Goal: Information Seeking & Learning: Check status

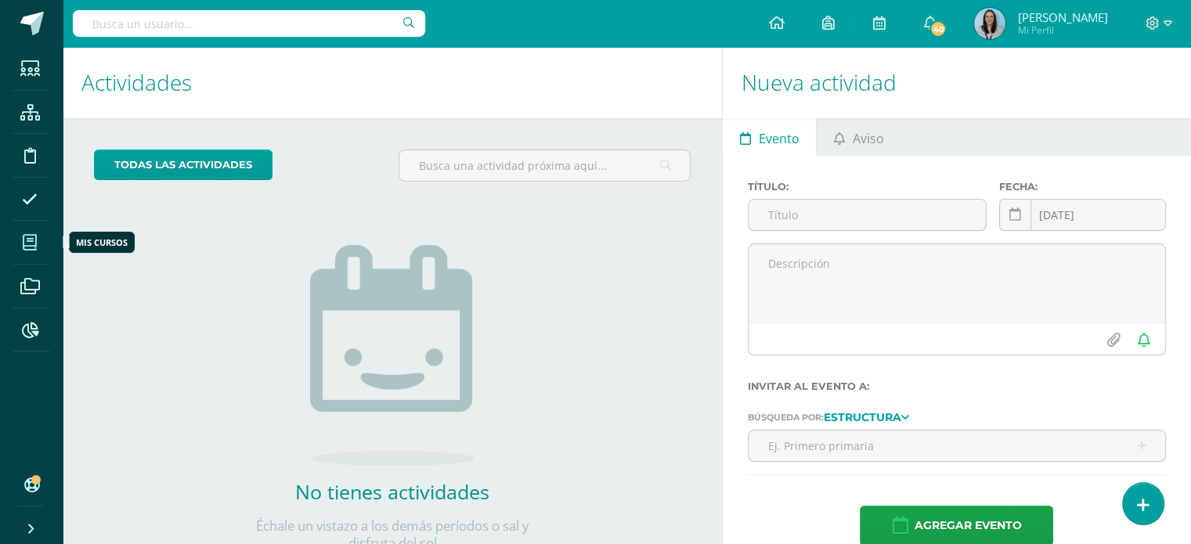
click at [27, 244] on icon at bounding box center [30, 243] width 14 height 16
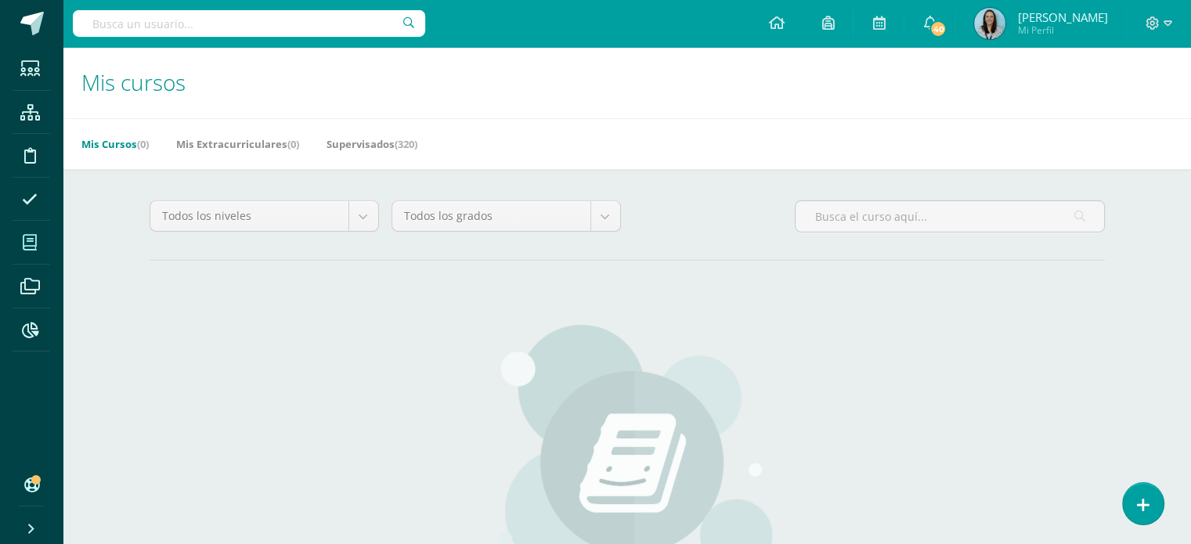
click at [290, 28] on input "text" at bounding box center [249, 23] width 352 height 27
click at [372, 140] on link "Supervisados (320)" at bounding box center [371, 144] width 91 height 25
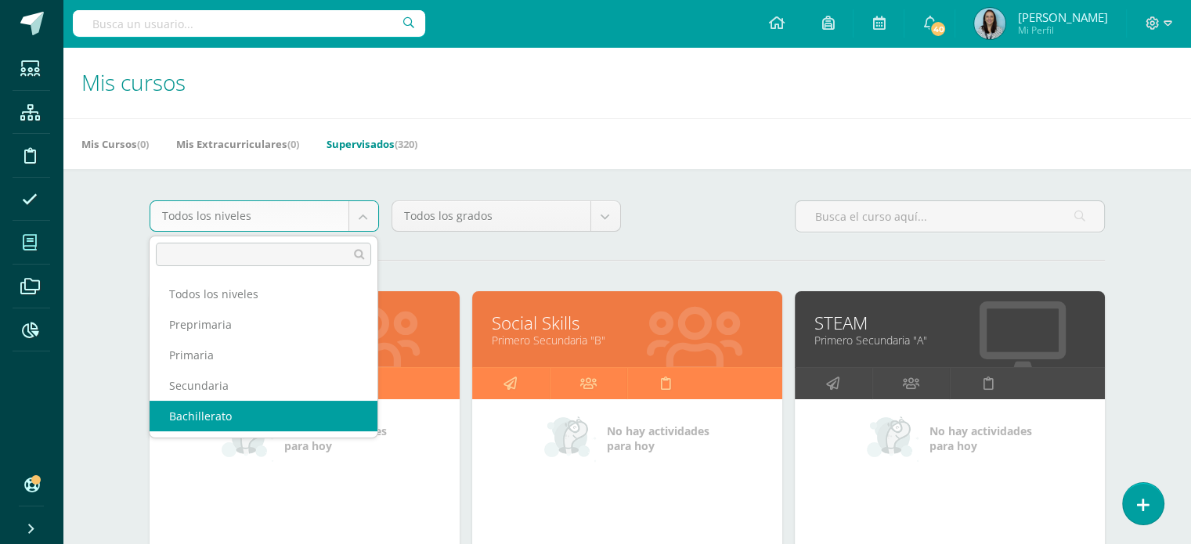
select select "4"
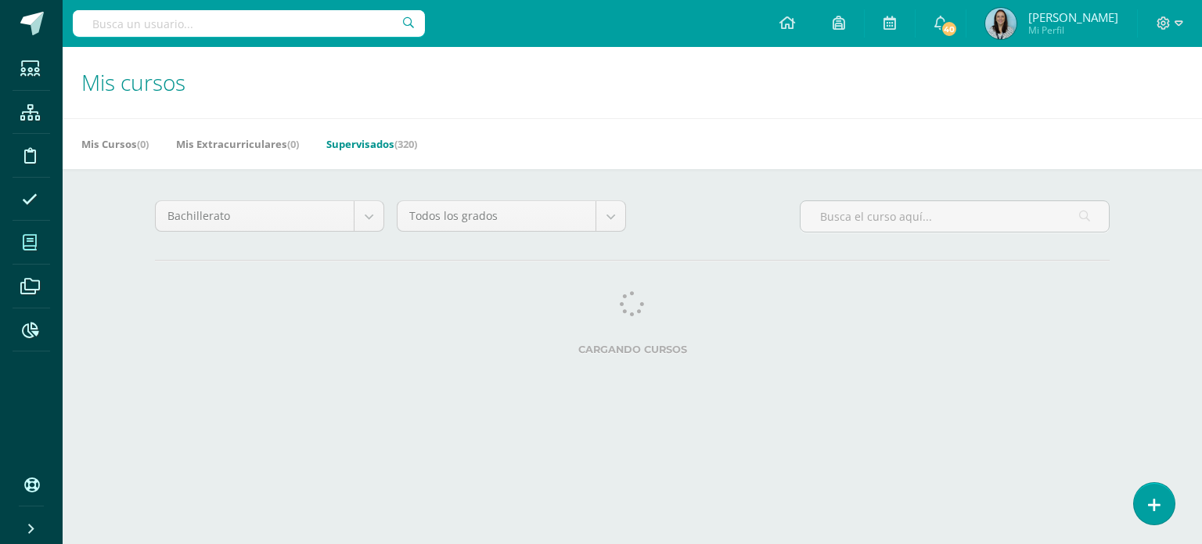
click at [604, 221] on body "Estudiantes Estructura Disciplina Asistencia Mis cursos Archivos Reportes Sopor…" at bounding box center [601, 196] width 1202 height 393
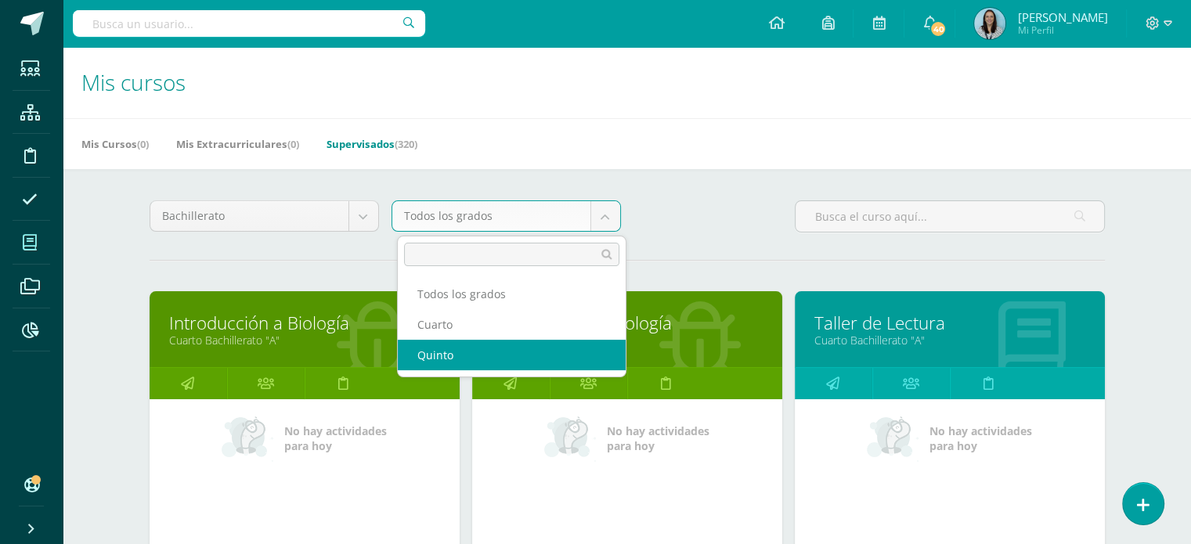
select select "14"
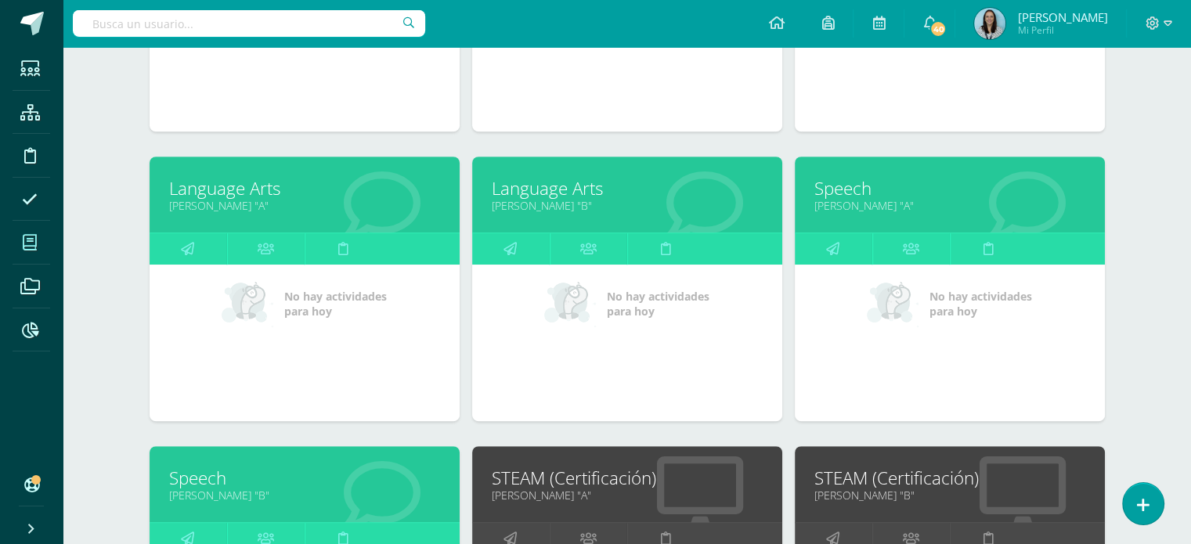
scroll to position [705, 0]
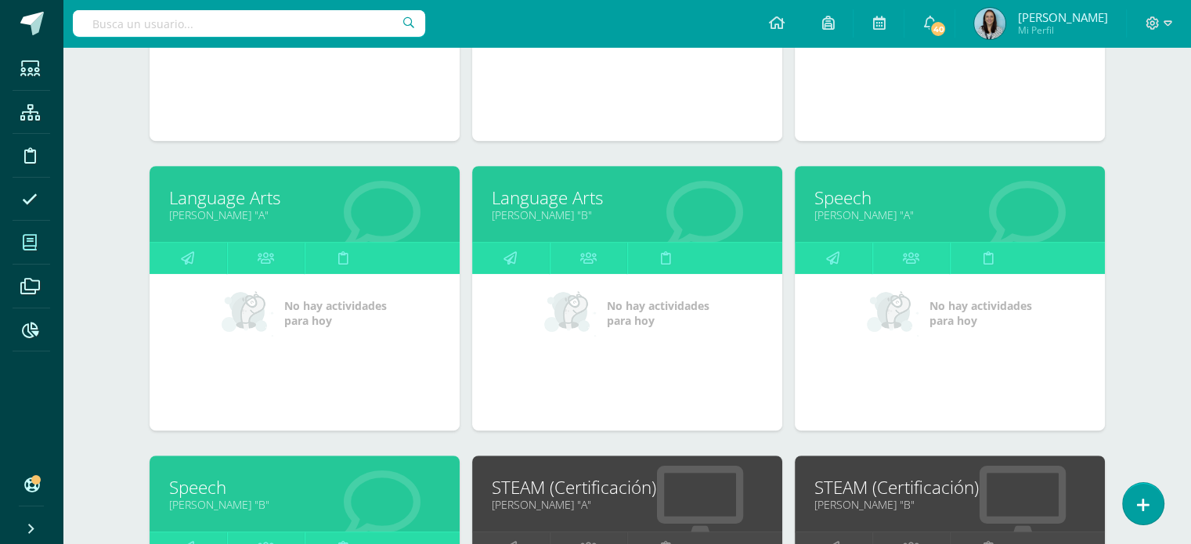
click at [218, 197] on link "Language Arts" at bounding box center [304, 198] width 271 height 24
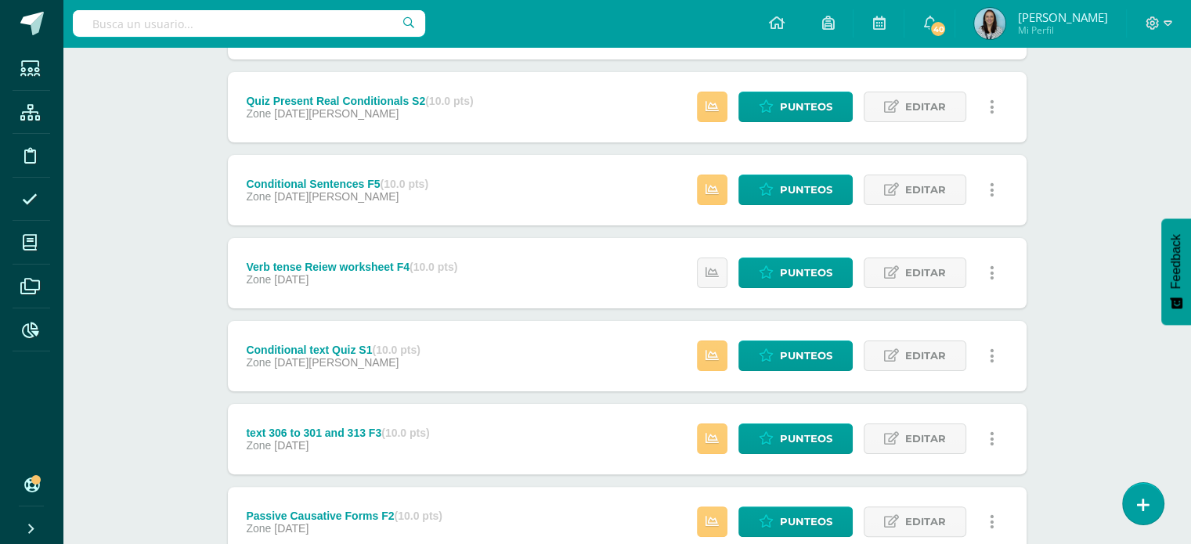
scroll to position [391, 0]
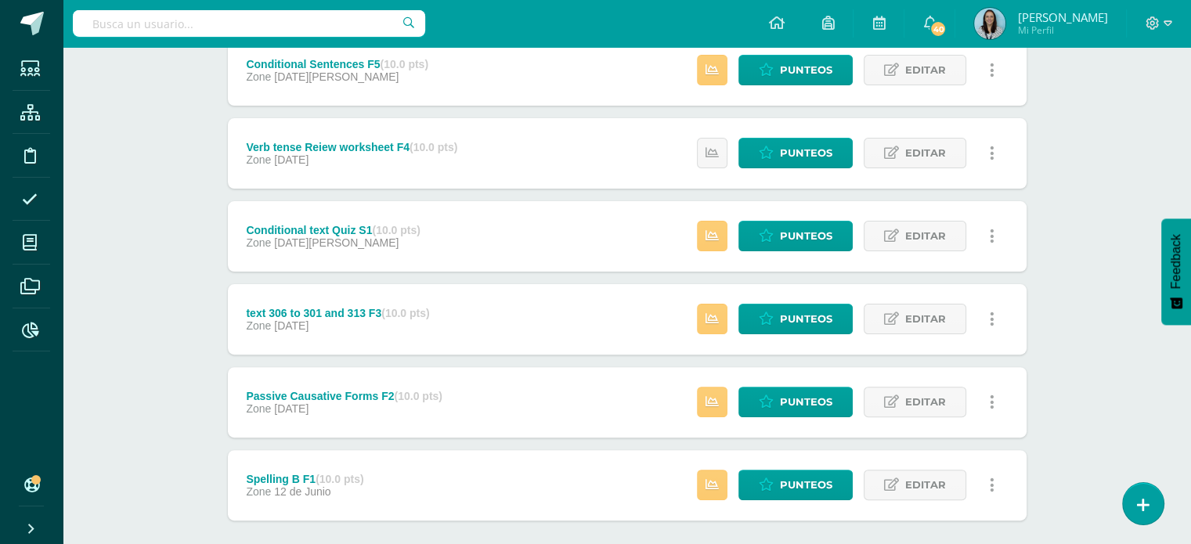
click at [345, 226] on div "Conditional text Quiz S1 (10.0 pts)" at bounding box center [333, 230] width 174 height 13
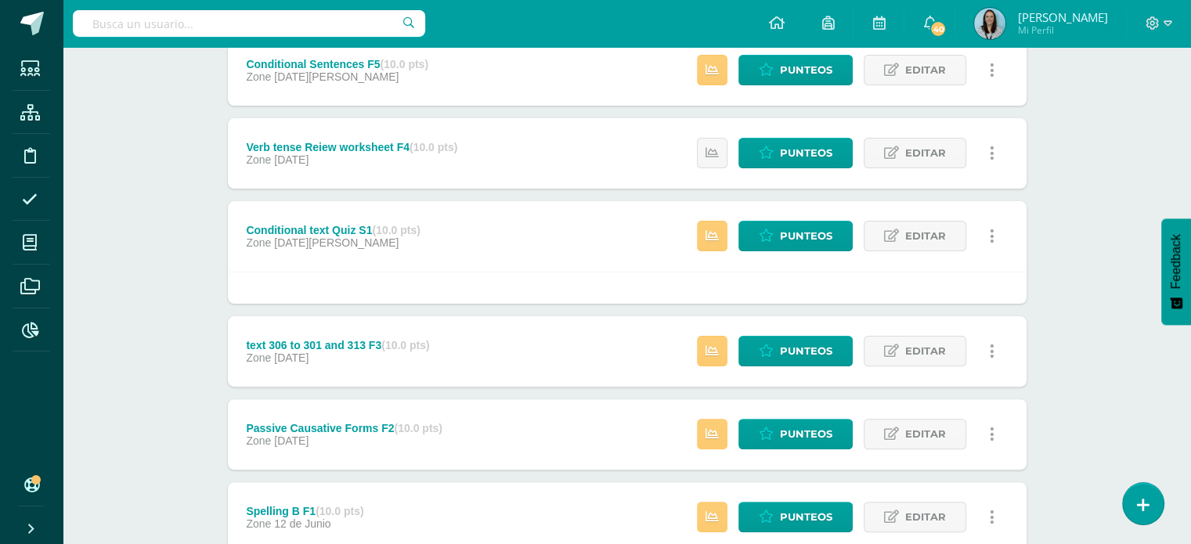
click at [351, 228] on div "Conditional text Quiz S1 (10.0 pts)" at bounding box center [333, 230] width 174 height 13
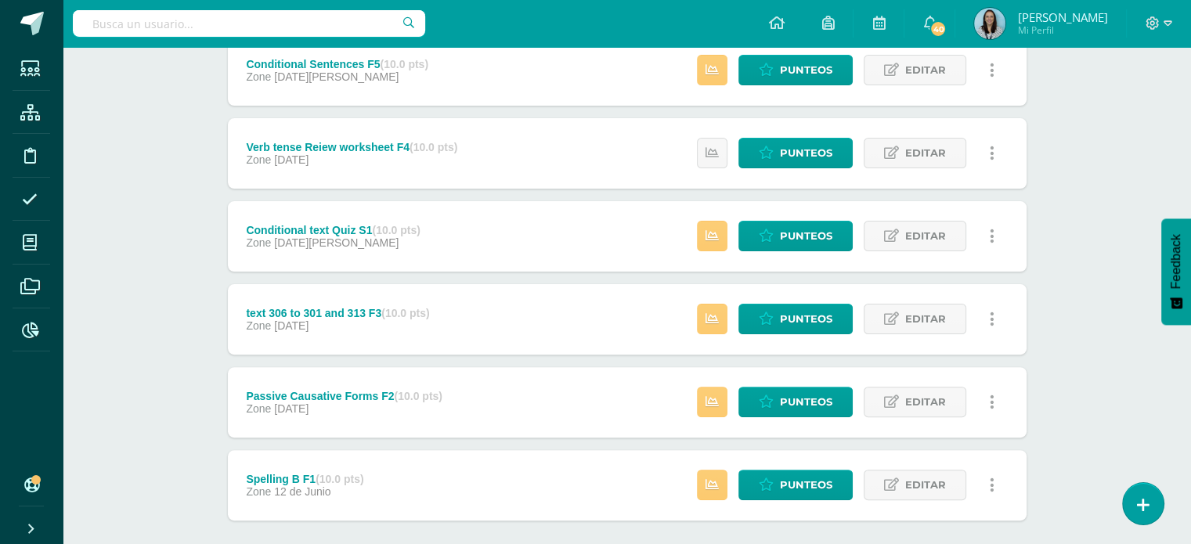
click at [351, 228] on div "Conditional text Quiz S1 (10.0 pts)" at bounding box center [333, 230] width 174 height 13
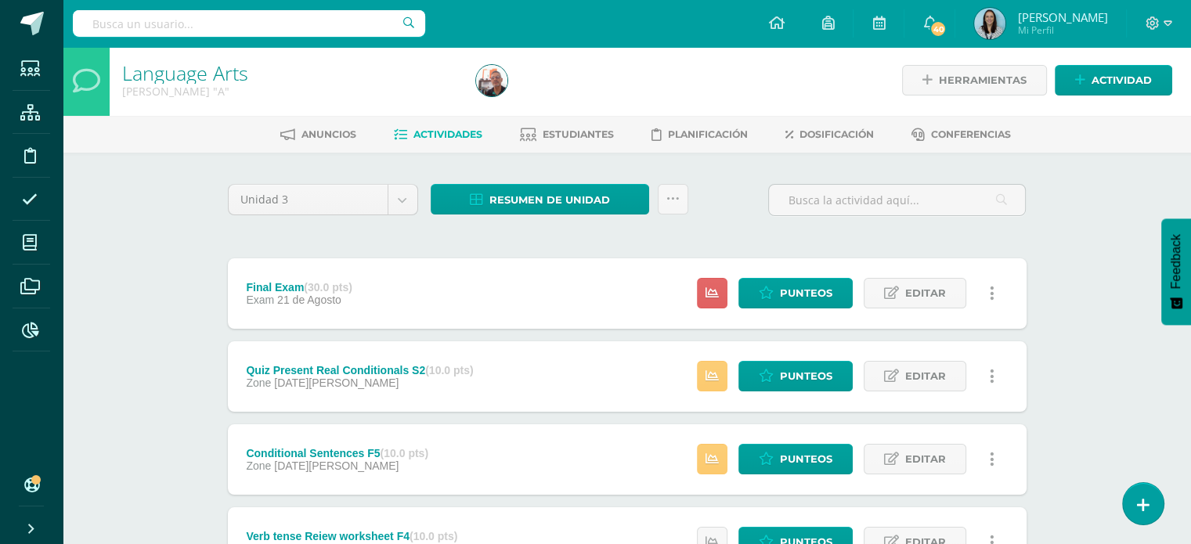
scroll to position [0, 0]
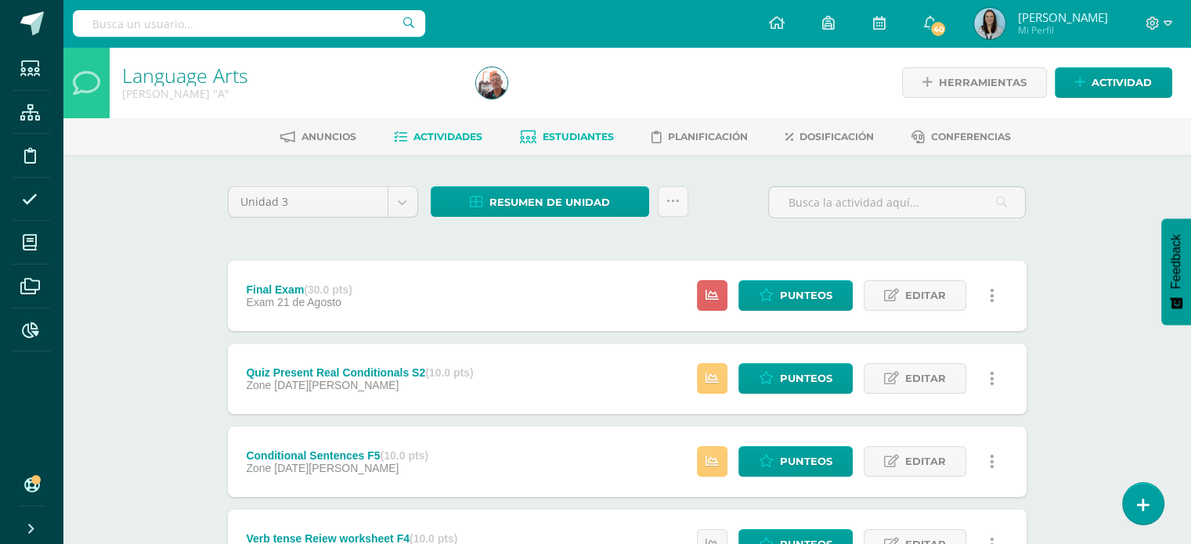
click at [543, 134] on span "Estudiantes" at bounding box center [578, 137] width 71 height 12
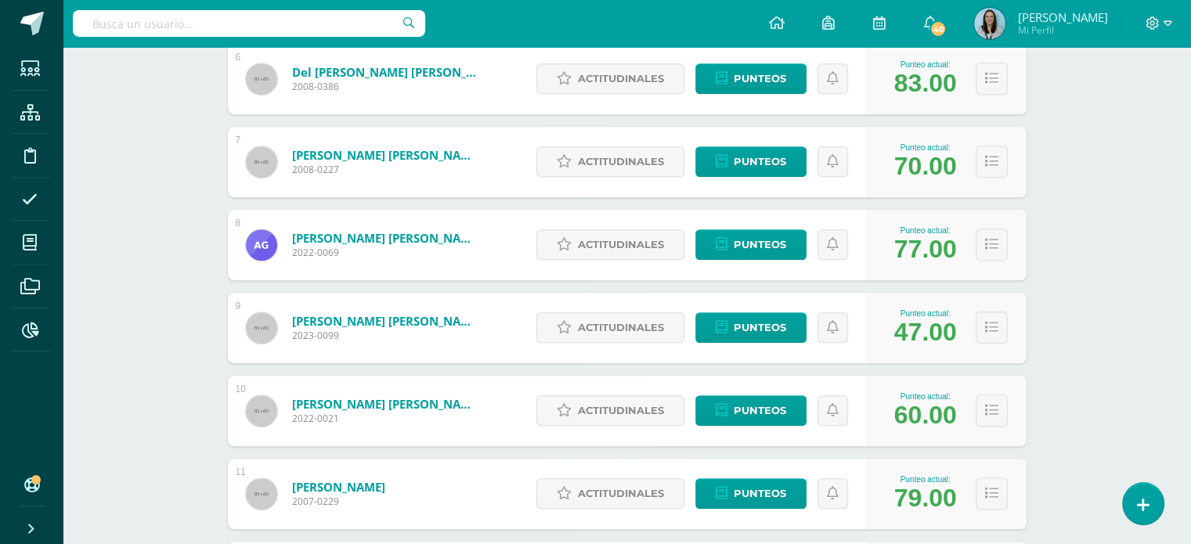
scroll to position [633, 0]
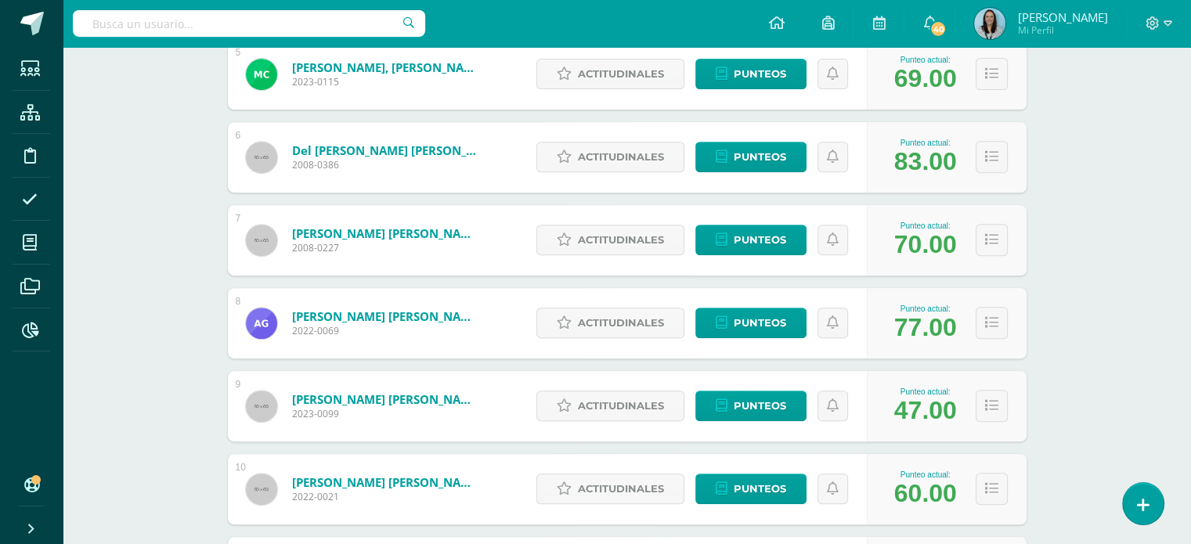
click at [422, 234] on link "[PERSON_NAME] [PERSON_NAME]" at bounding box center [386, 233] width 188 height 16
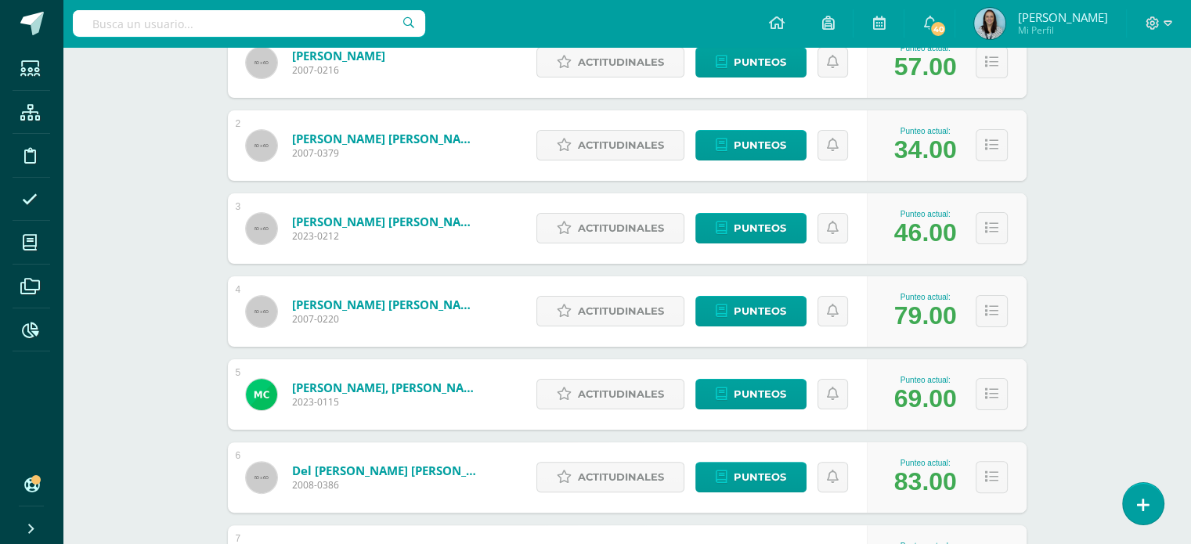
scroll to position [548, 0]
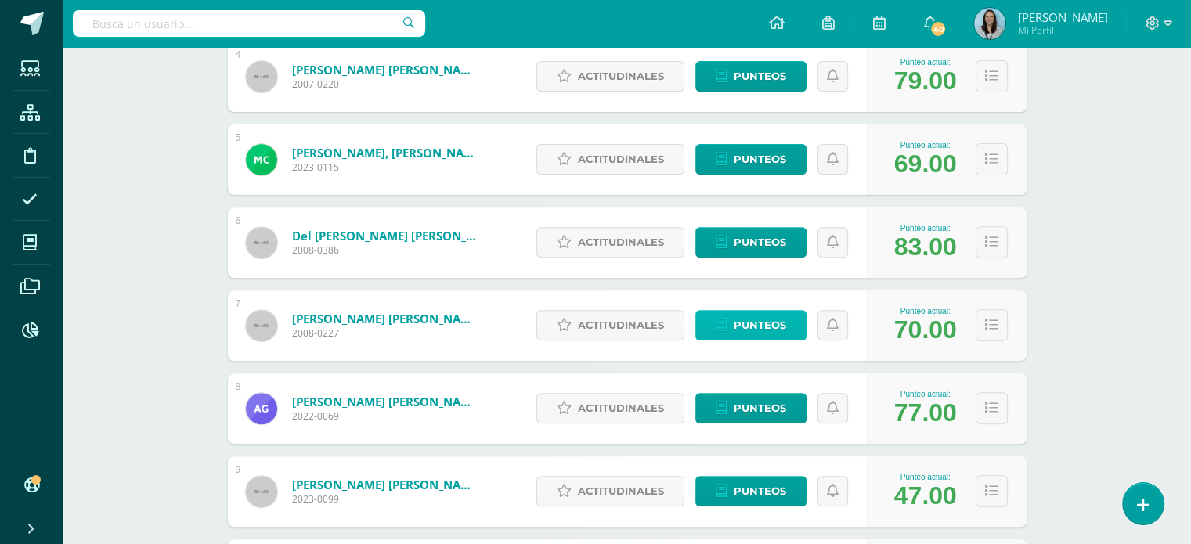
click at [755, 321] on span "Punteos" at bounding box center [760, 325] width 52 height 29
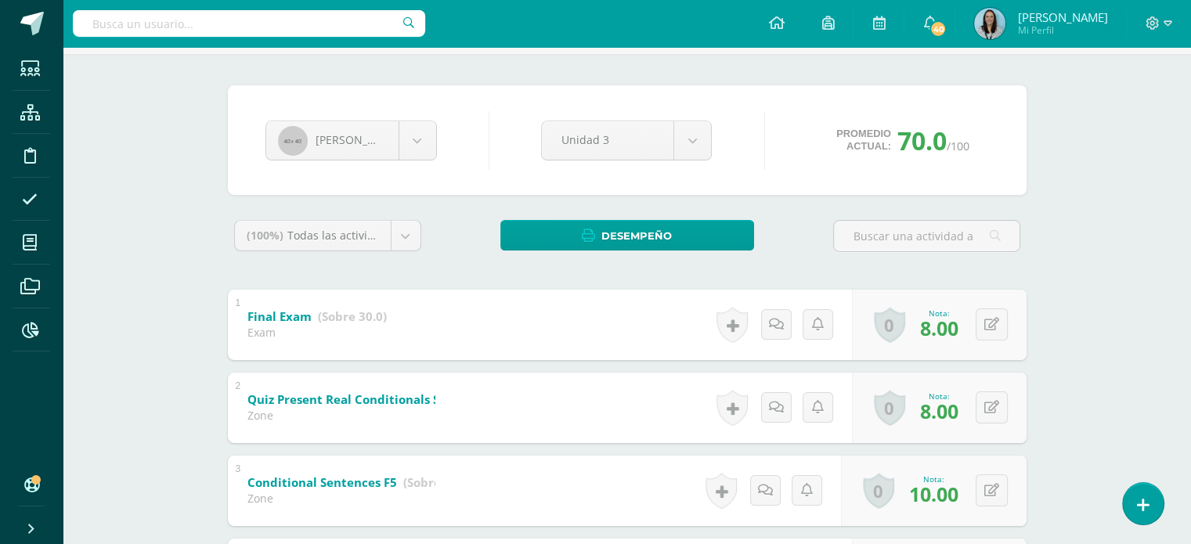
scroll to position [235, 0]
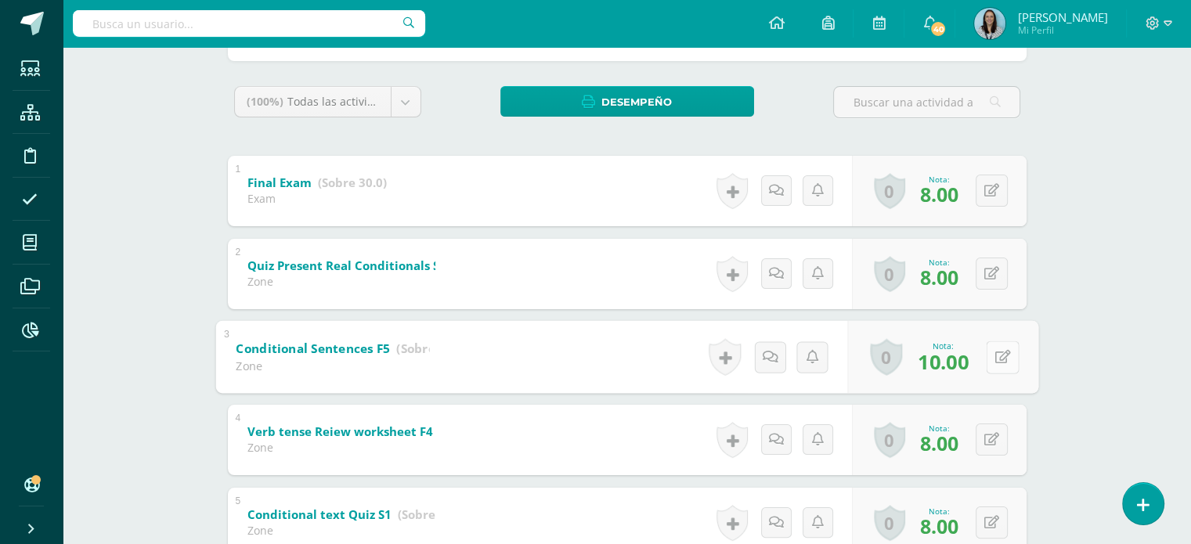
click at [986, 359] on button at bounding box center [1002, 357] width 33 height 33
click at [999, 357] on link at bounding box center [992, 356] width 31 height 31
click at [372, 351] on b "Conditional Sentences F5" at bounding box center [313, 348] width 154 height 16
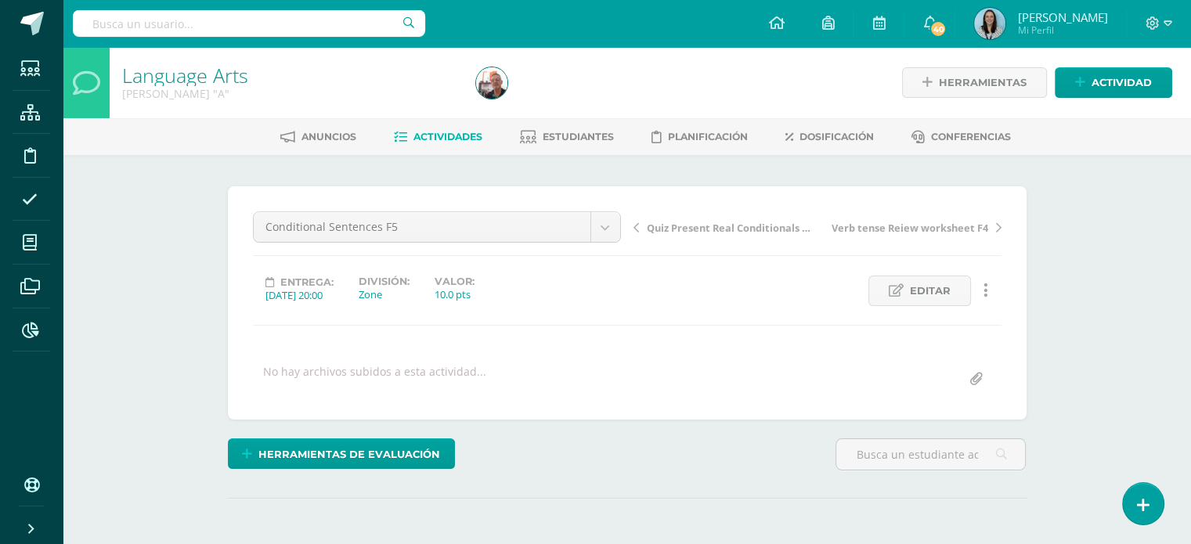
click at [986, 291] on icon at bounding box center [985, 290] width 5 height 17
click at [986, 287] on icon at bounding box center [985, 290] width 5 height 17
click at [977, 345] on link "Historial de actividad" at bounding box center [956, 341] width 160 height 24
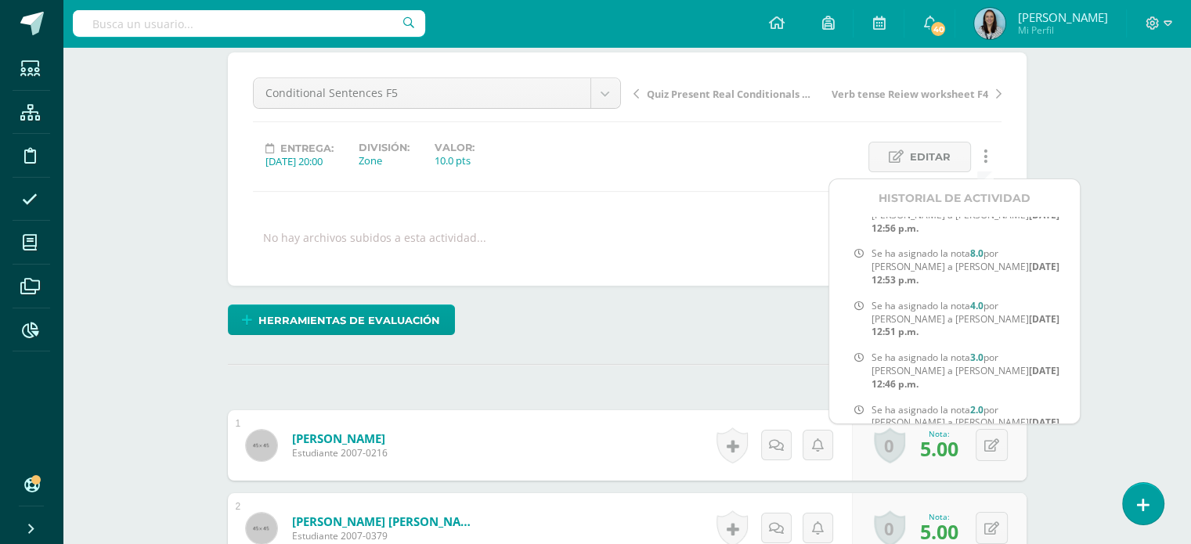
scroll to position [158, 0]
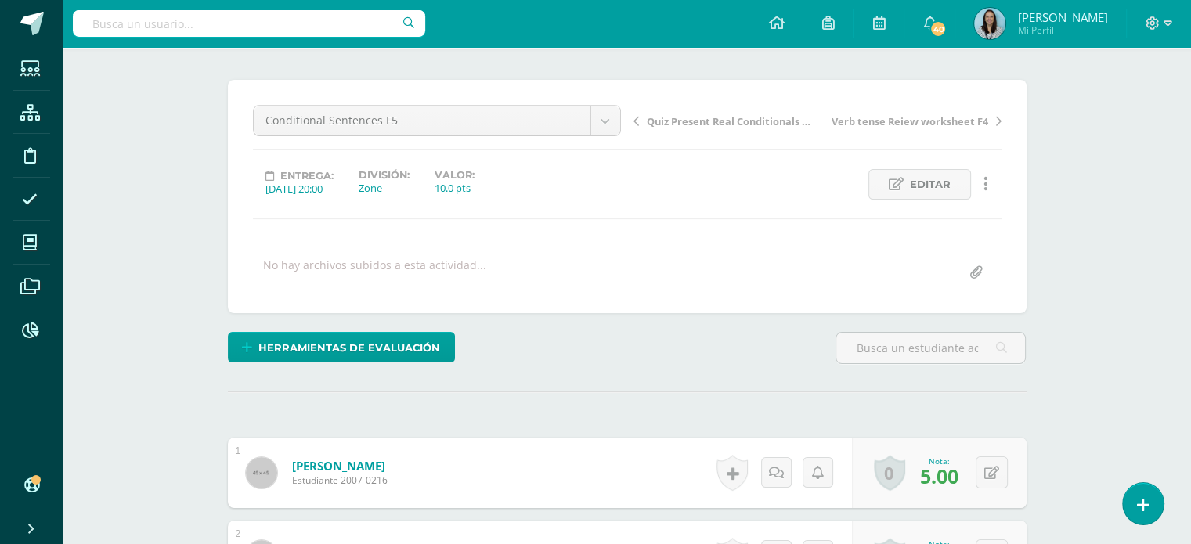
scroll to position [0, 0]
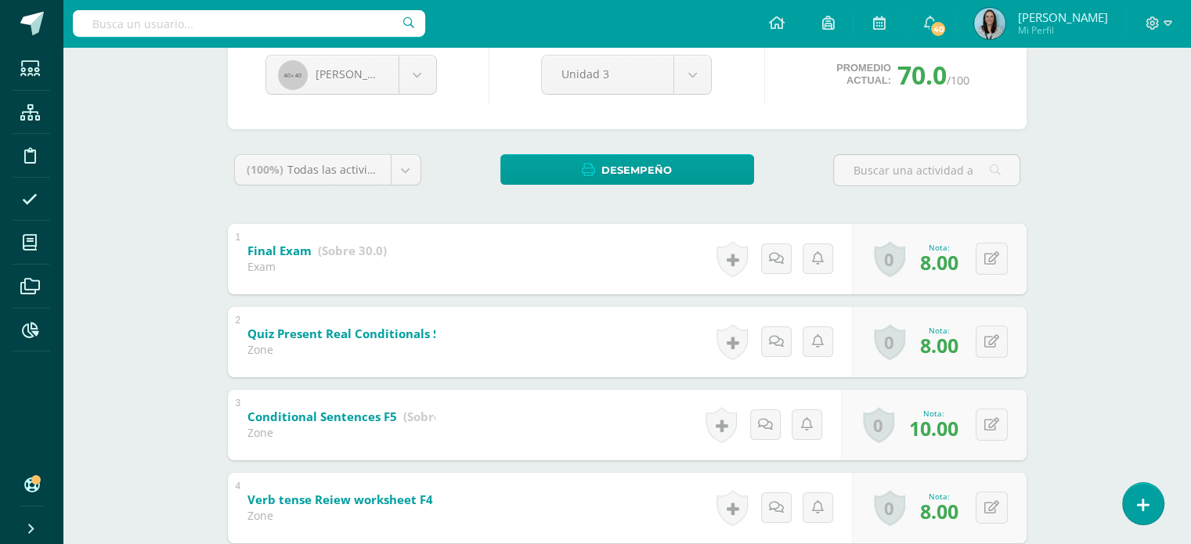
scroll to position [235, 0]
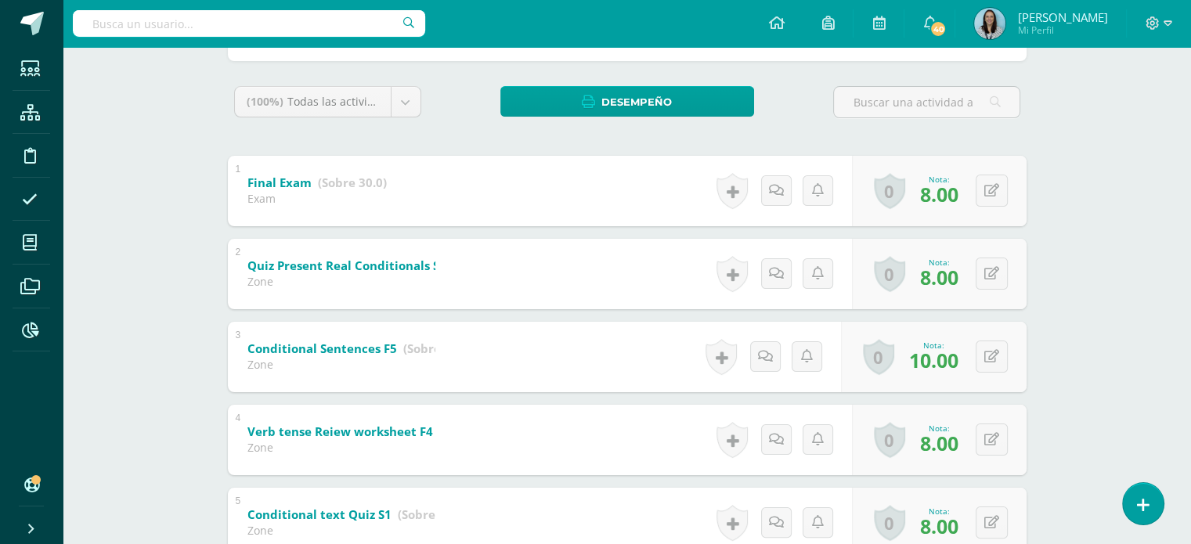
click at [391, 267] on b "Quiz Present Real Conditionals S2" at bounding box center [346, 266] width 199 height 16
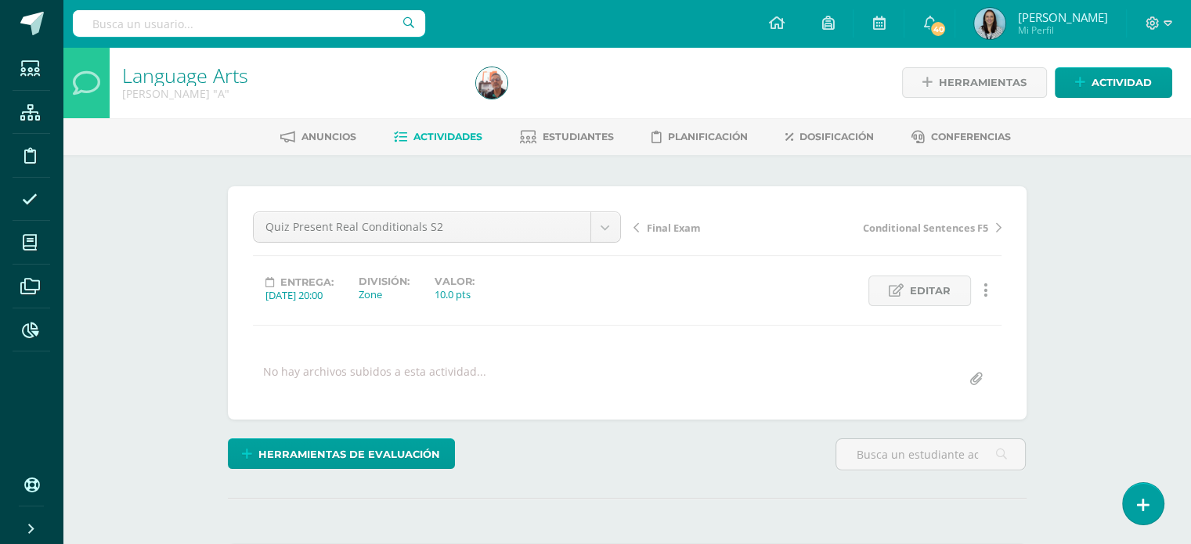
click at [986, 290] on icon at bounding box center [985, 290] width 5 height 17
click at [972, 342] on link "Historial de actividad" at bounding box center [956, 341] width 160 height 24
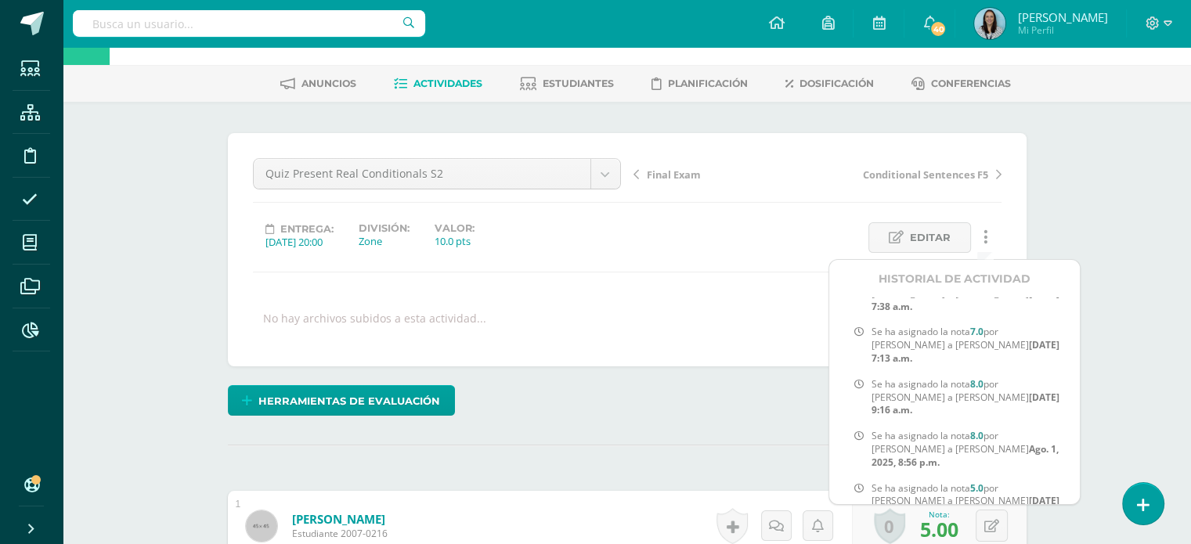
scroll to position [80, 0]
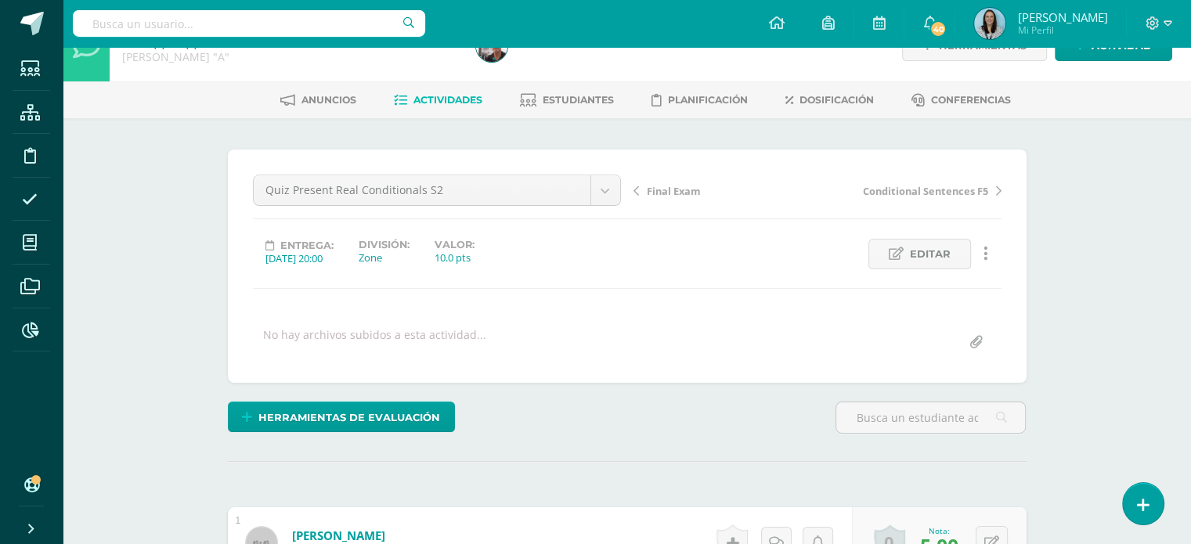
scroll to position [0, 0]
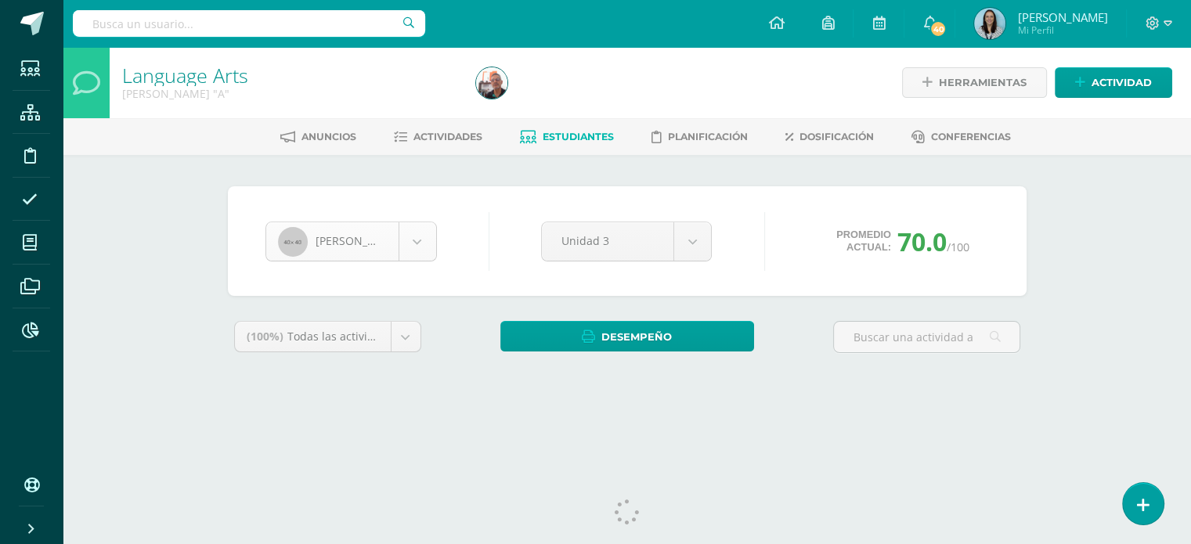
click at [416, 245] on body "Estudiantes Estructura Disciplina Asistencia Mis cursos Archivos Reportes Sopor…" at bounding box center [595, 211] width 1191 height 422
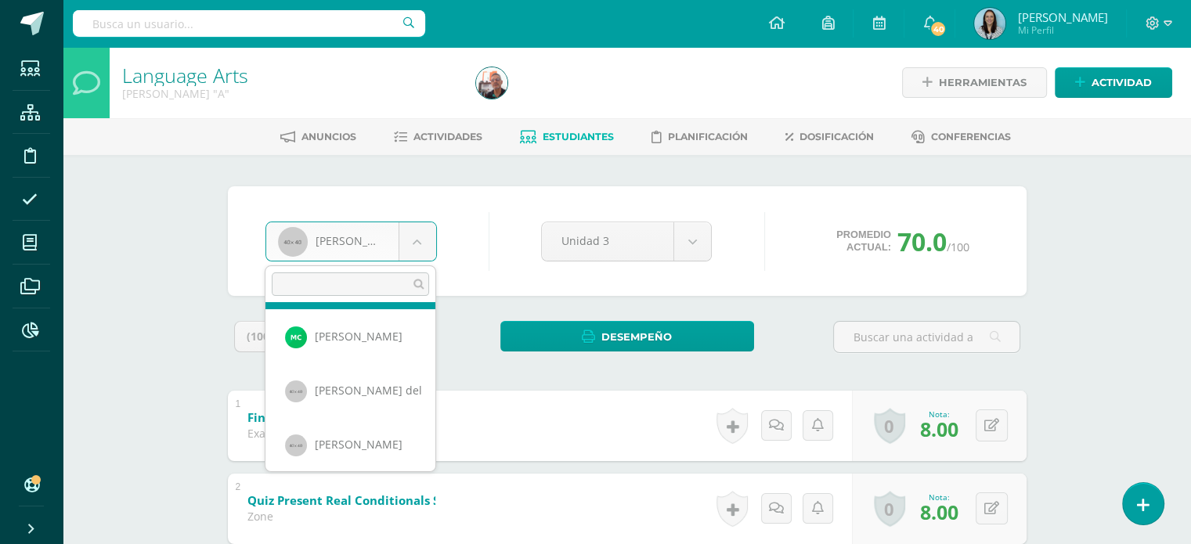
scroll to position [168, 0]
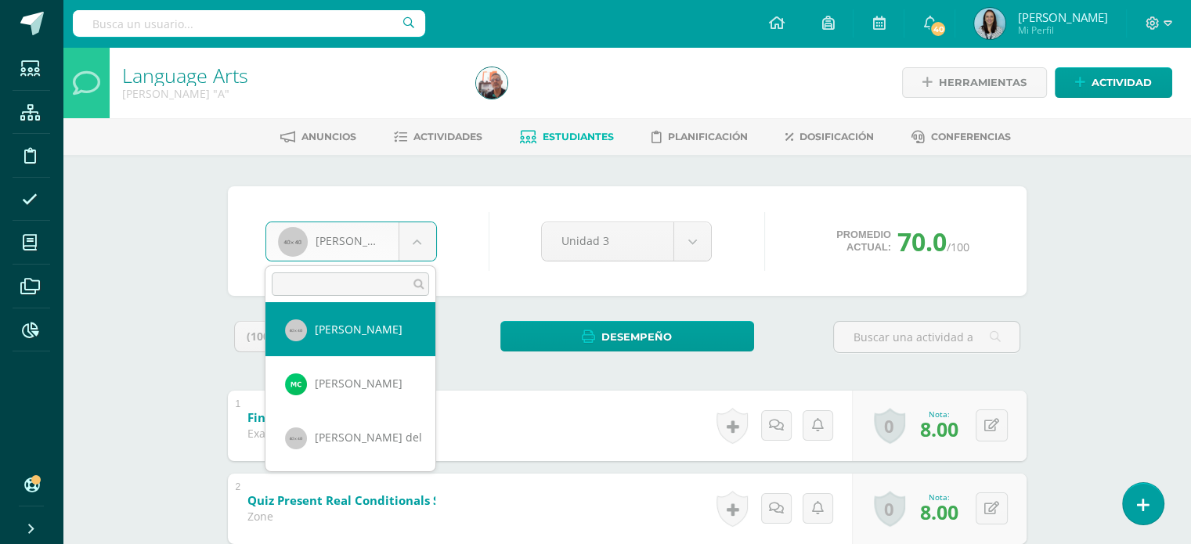
select select "529"
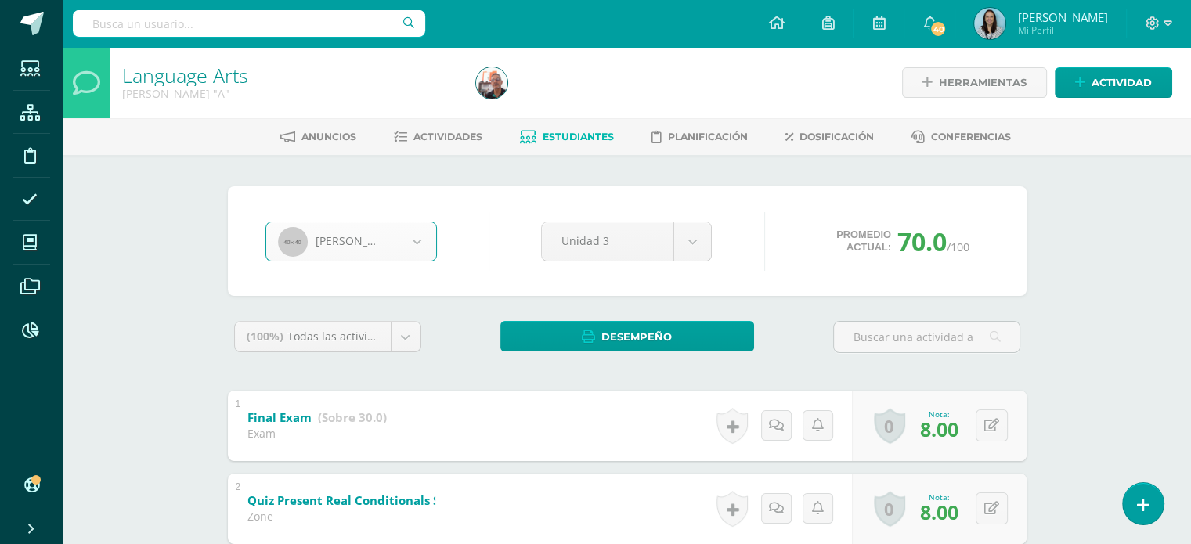
scroll to position [235, 0]
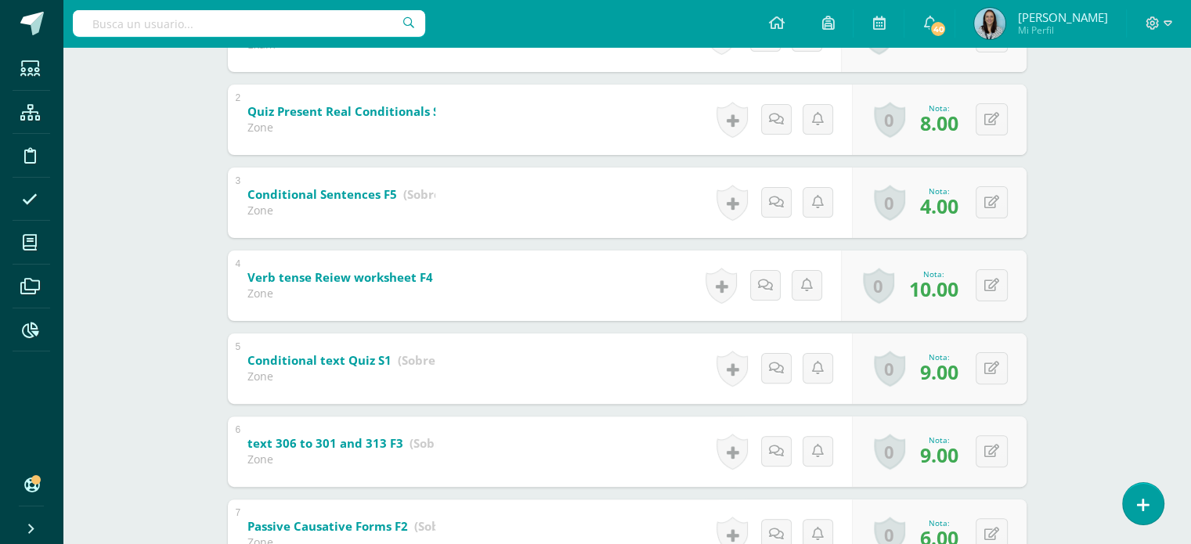
scroll to position [391, 0]
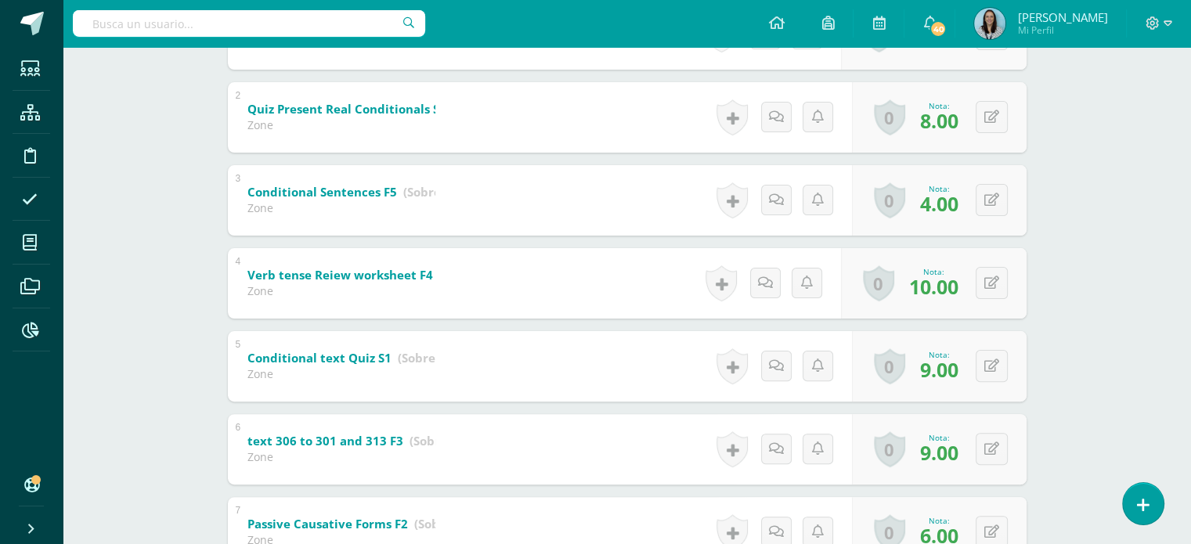
click at [372, 193] on b "Conditional Sentences F5" at bounding box center [322, 192] width 150 height 16
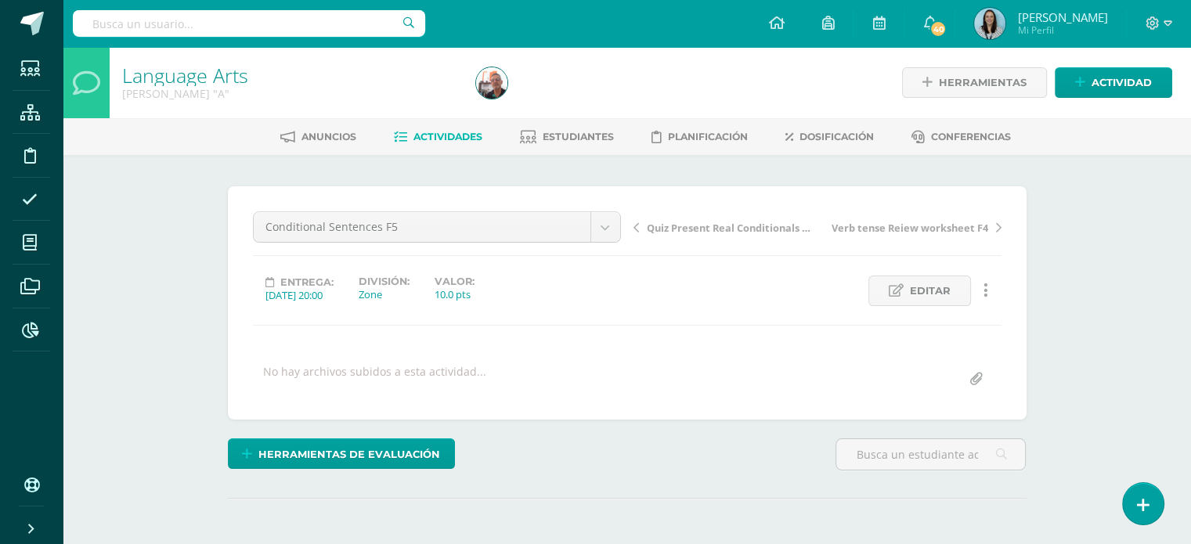
click at [984, 295] on icon at bounding box center [985, 290] width 5 height 17
click at [986, 290] on icon at bounding box center [985, 290] width 5 height 17
click at [987, 291] on link at bounding box center [986, 291] width 31 height 31
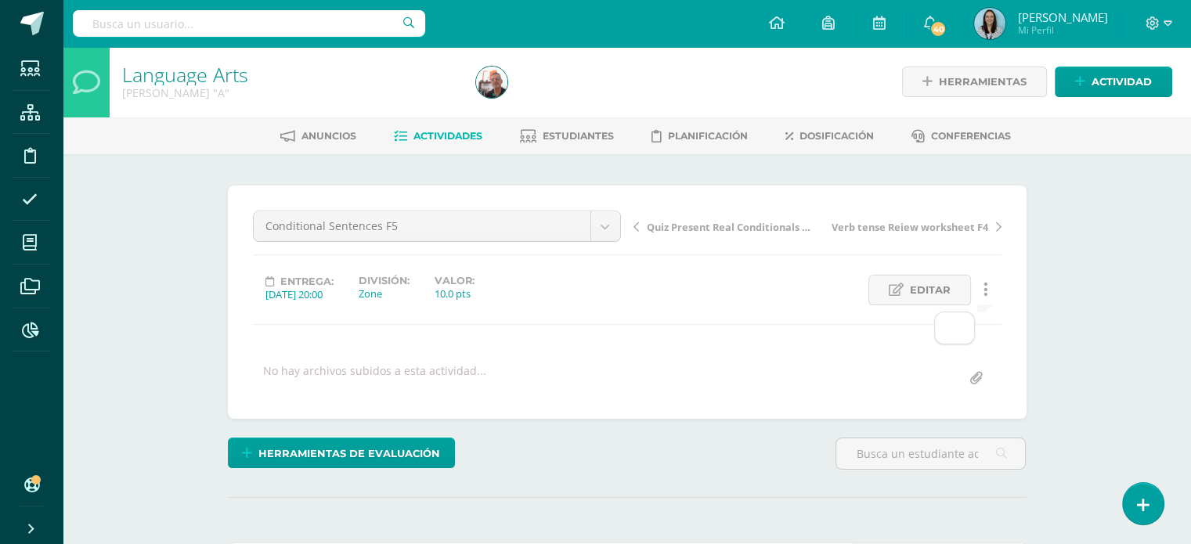
click at [983, 291] on icon at bounding box center [985, 289] width 5 height 17
click at [986, 287] on icon at bounding box center [985, 288] width 5 height 17
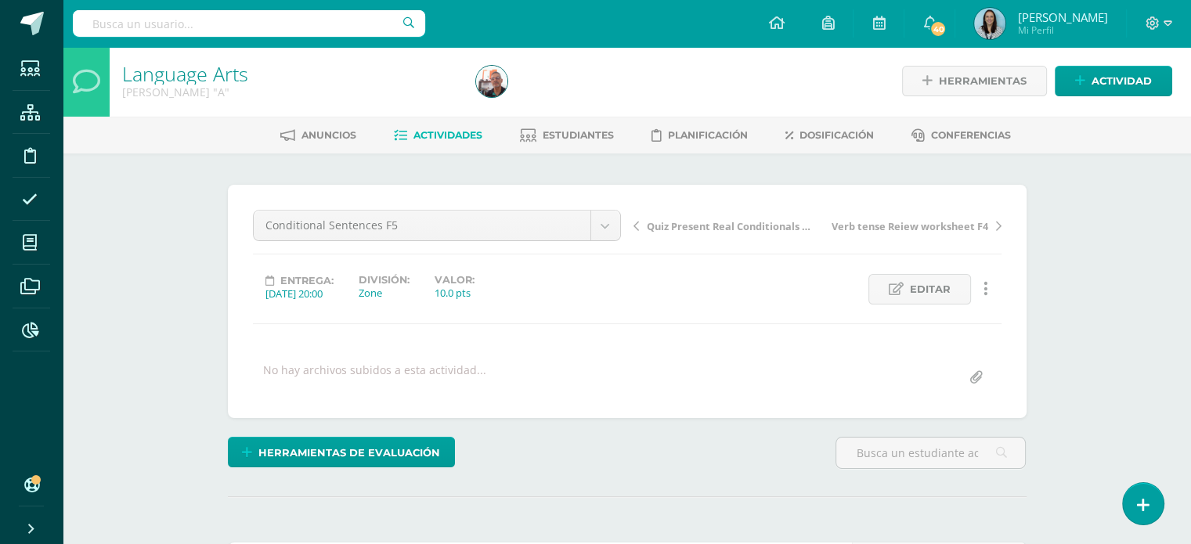
click at [983, 289] on link at bounding box center [986, 289] width 31 height 31
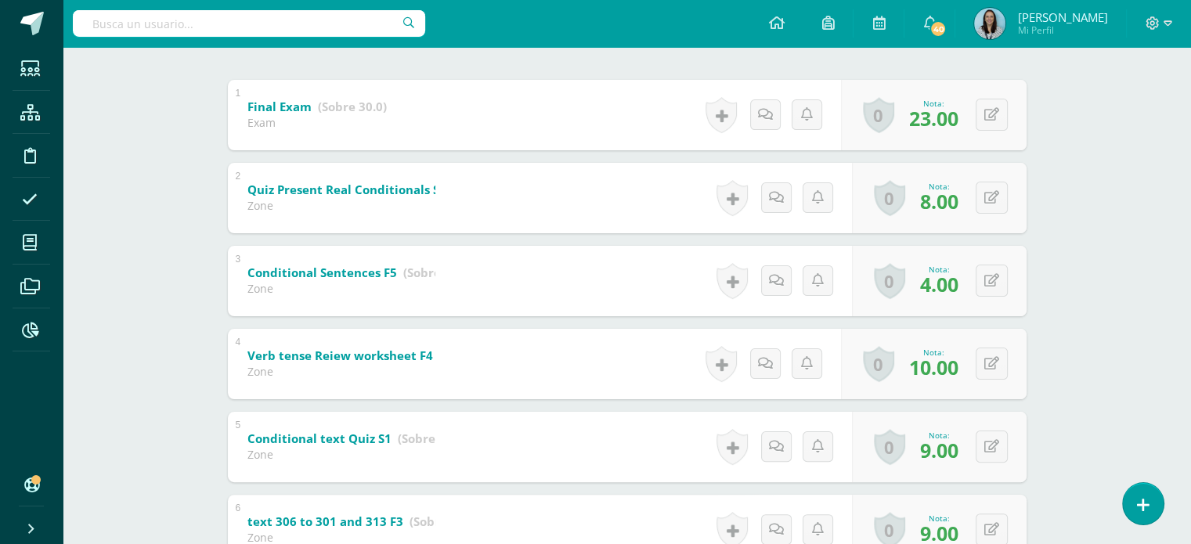
scroll to position [338, 0]
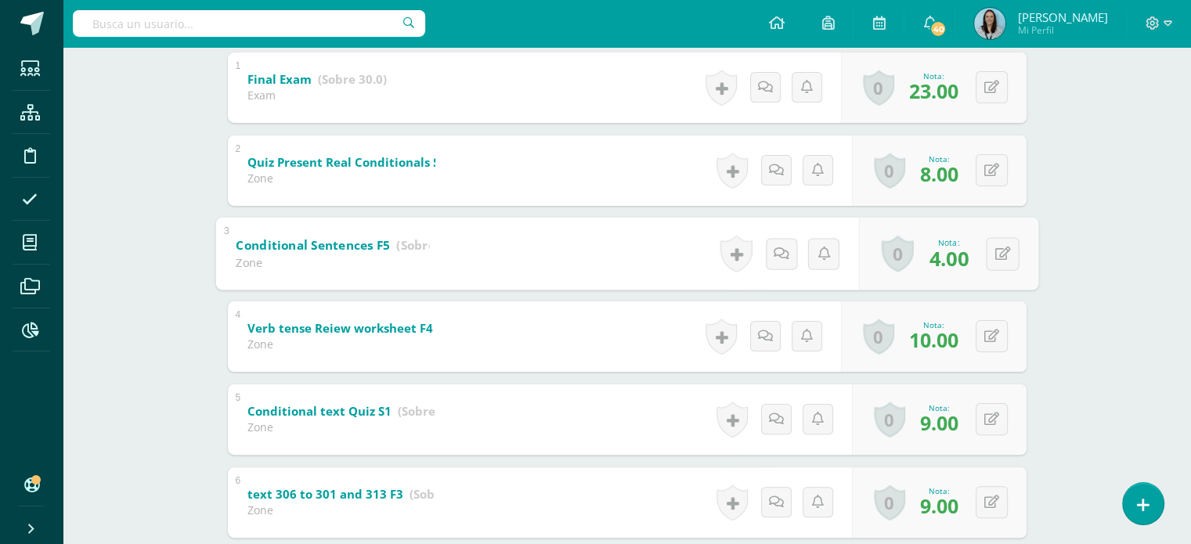
click at [347, 247] on b "Conditional Sentences F5" at bounding box center [313, 244] width 154 height 16
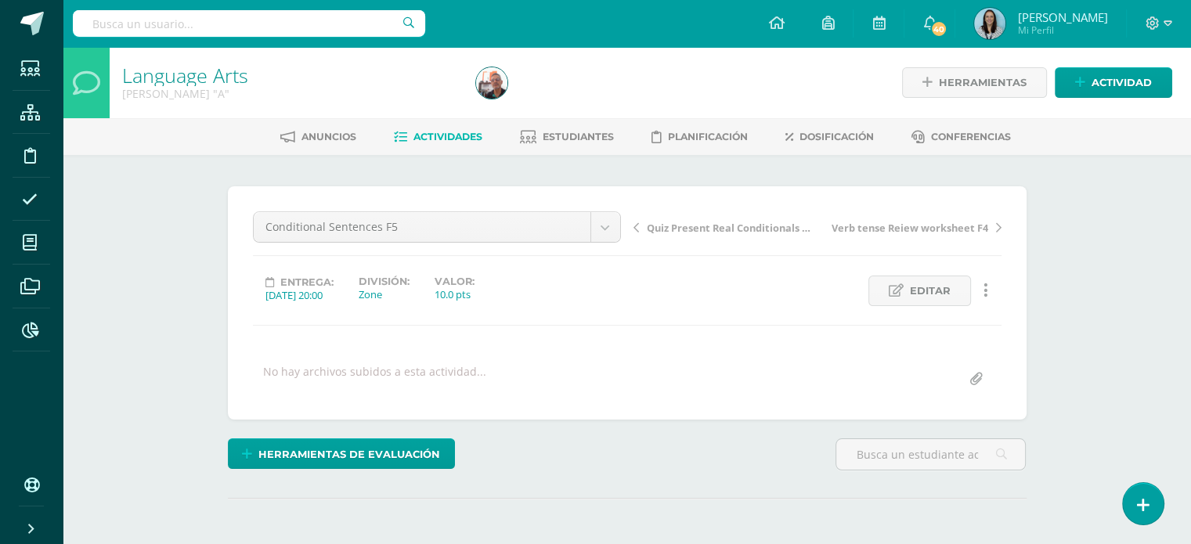
click at [984, 291] on icon at bounding box center [985, 290] width 5 height 17
click at [974, 338] on link "Historial de actividad" at bounding box center [956, 341] width 160 height 24
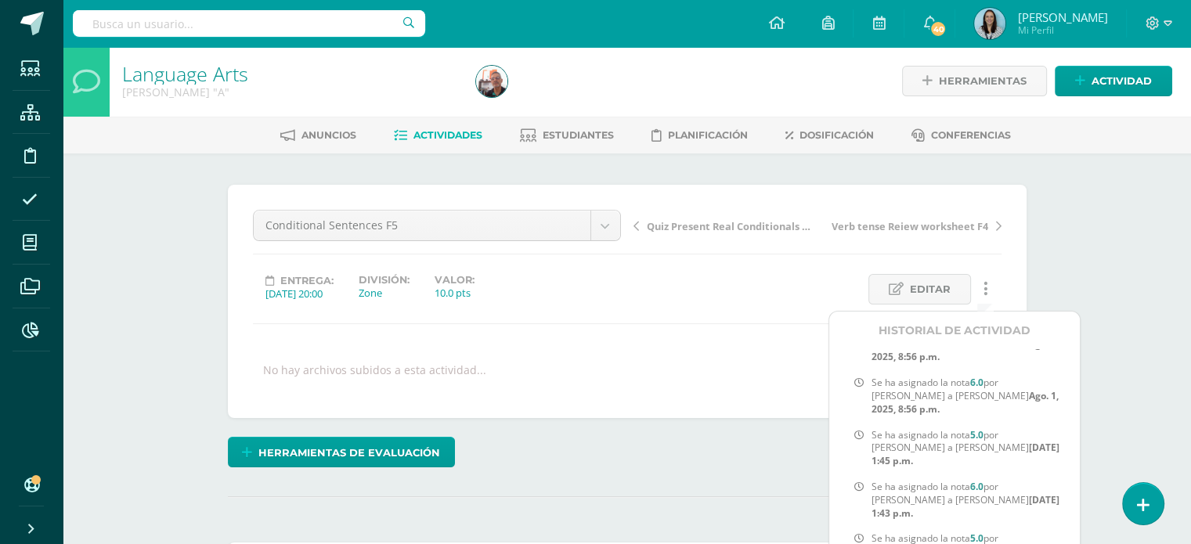
scroll to position [499, 0]
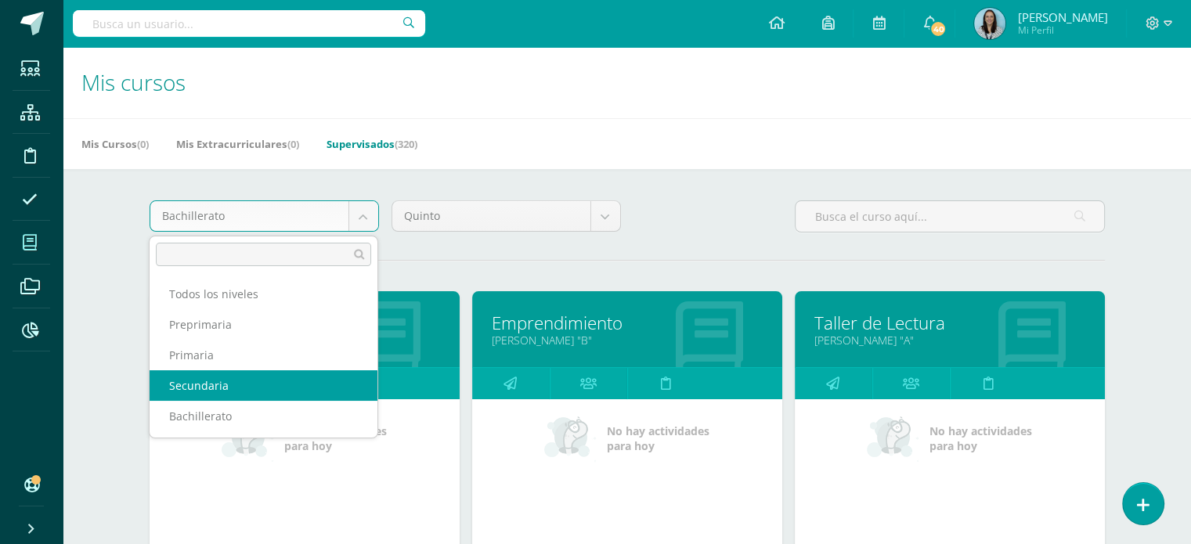
select select "3"
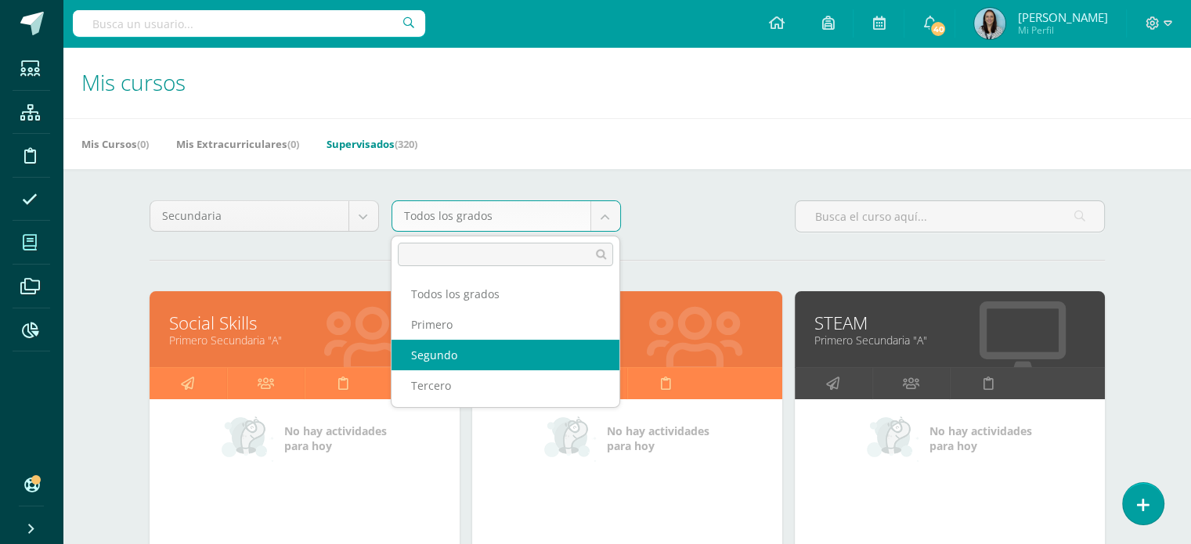
select select "11"
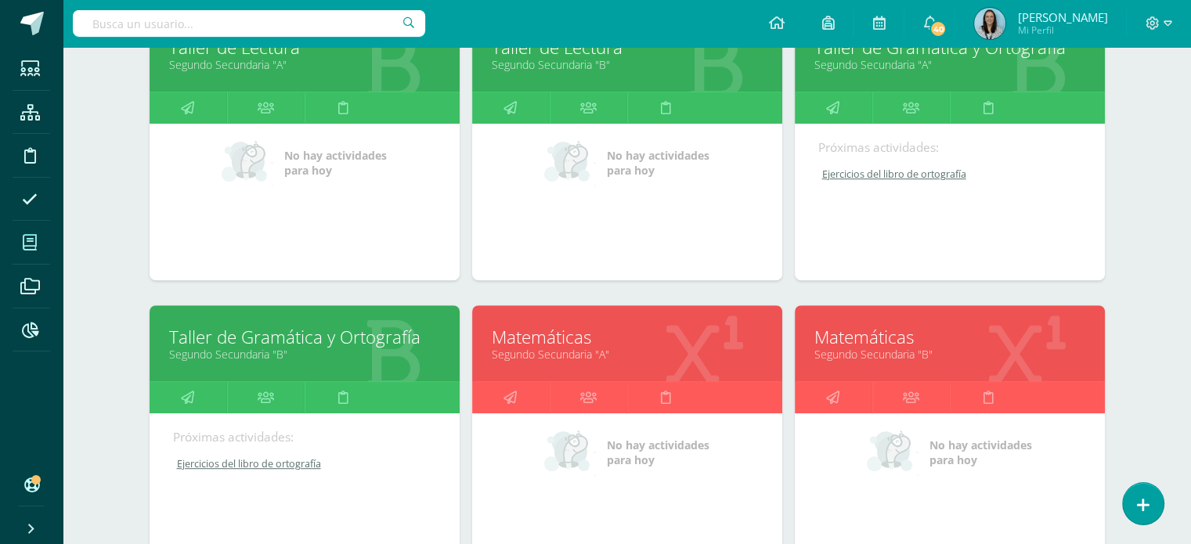
scroll to position [939, 0]
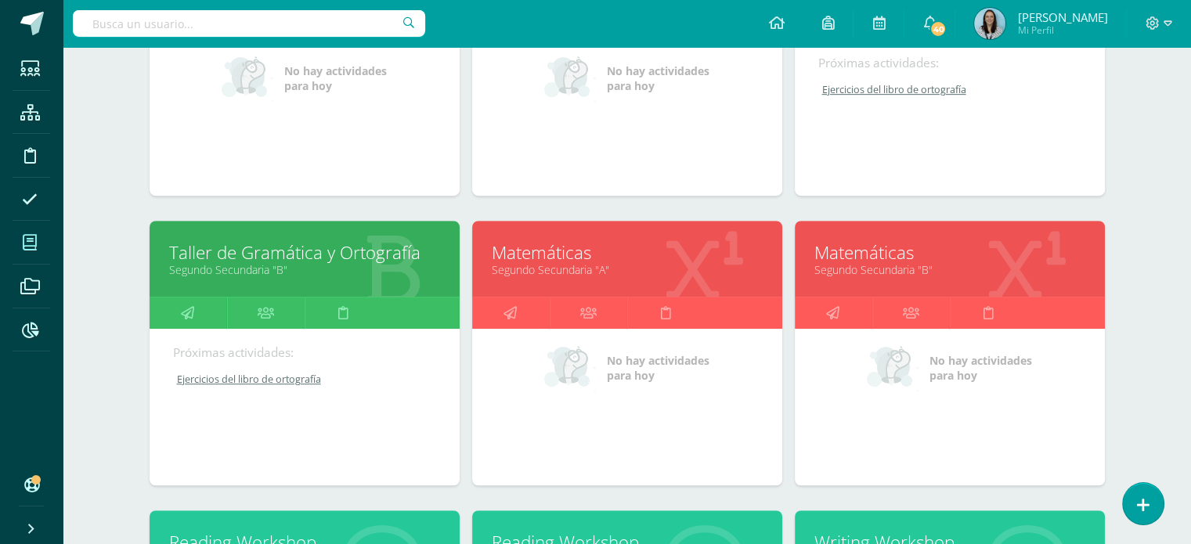
click at [880, 253] on link "Matemáticas" at bounding box center [949, 252] width 271 height 24
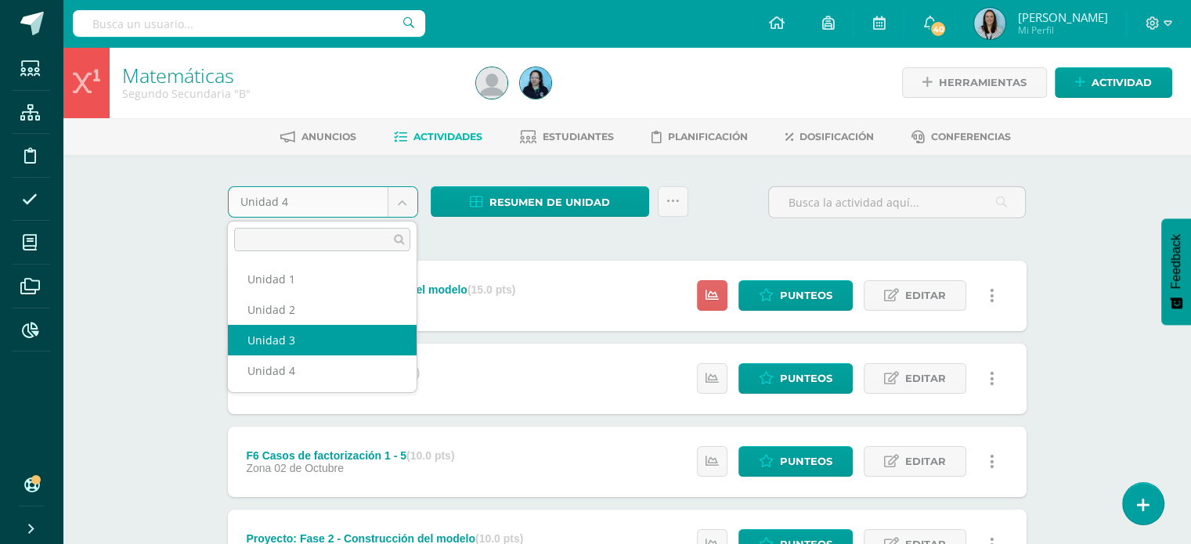
select select "Unidad 3"
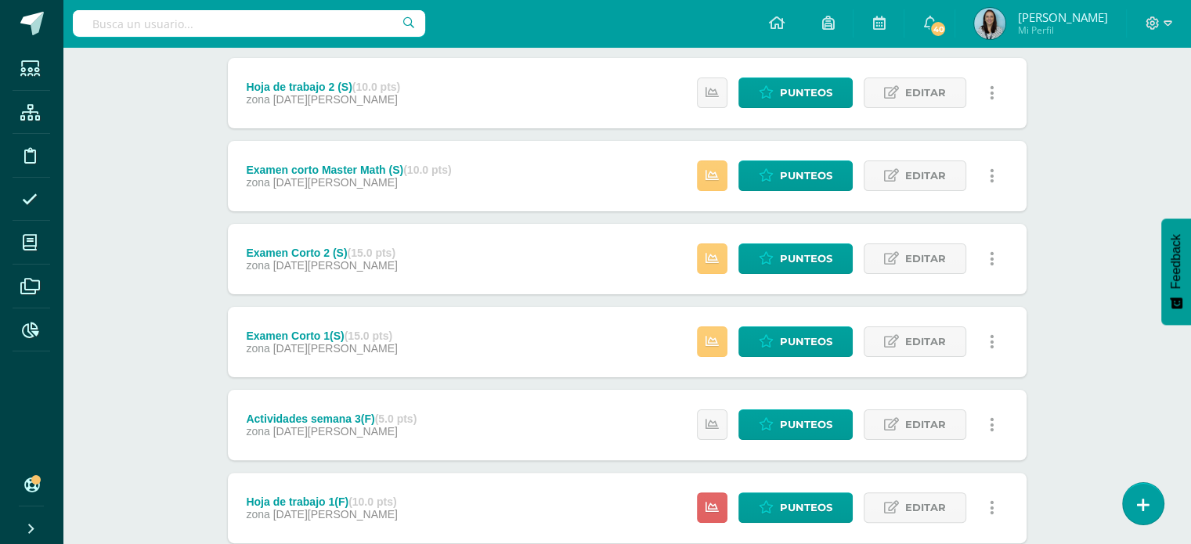
scroll to position [313, 0]
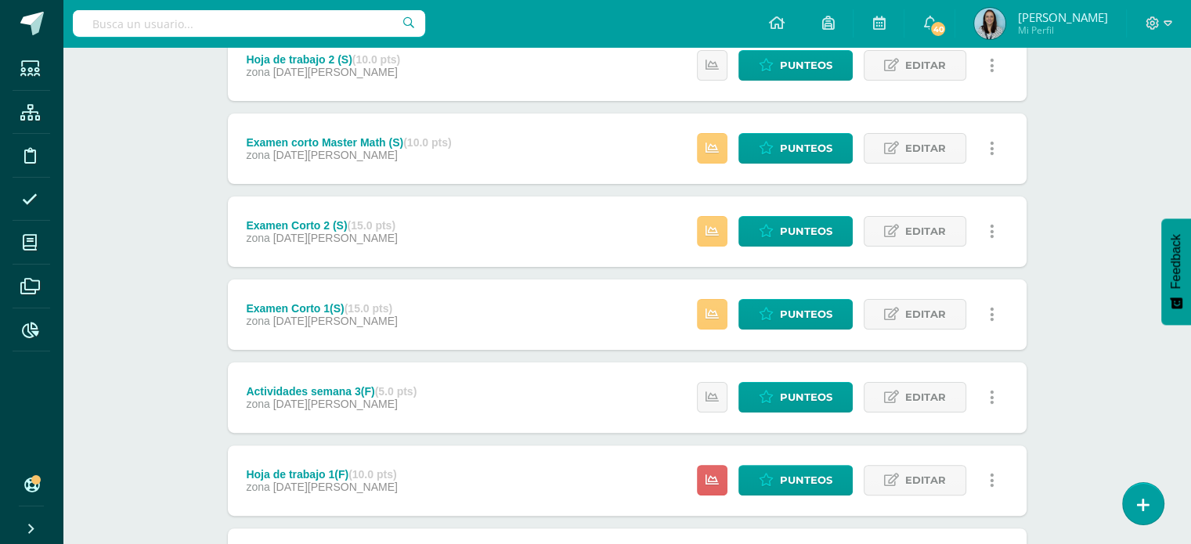
click at [340, 391] on div "Actividades semana 3(F) (5.0 pts)" at bounding box center [331, 391] width 171 height 13
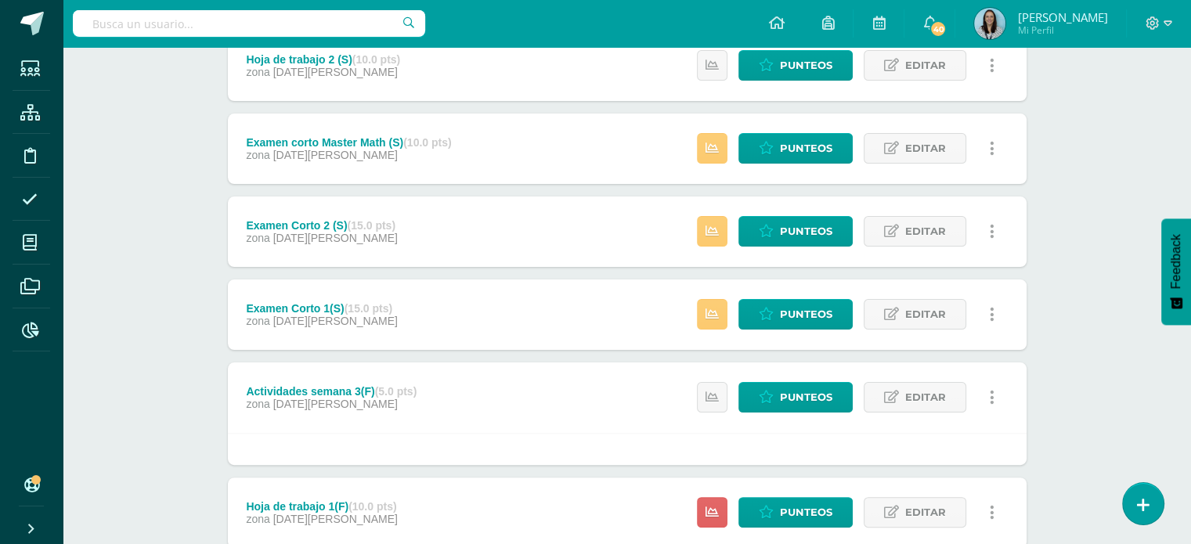
click at [358, 389] on div "Actividades semana 3(F) (5.0 pts)" at bounding box center [331, 391] width 171 height 13
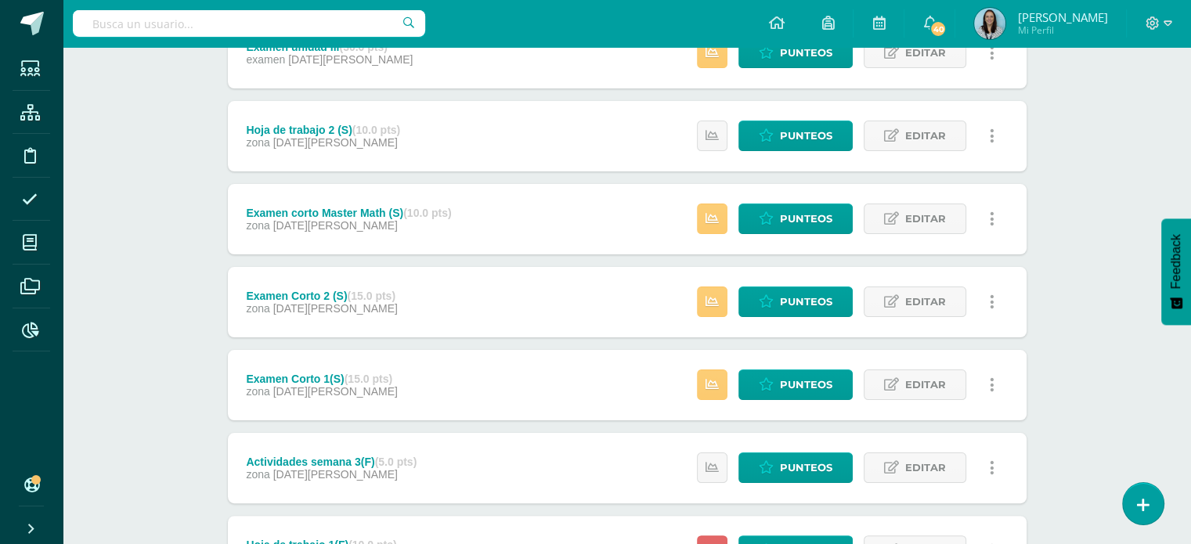
scroll to position [0, 0]
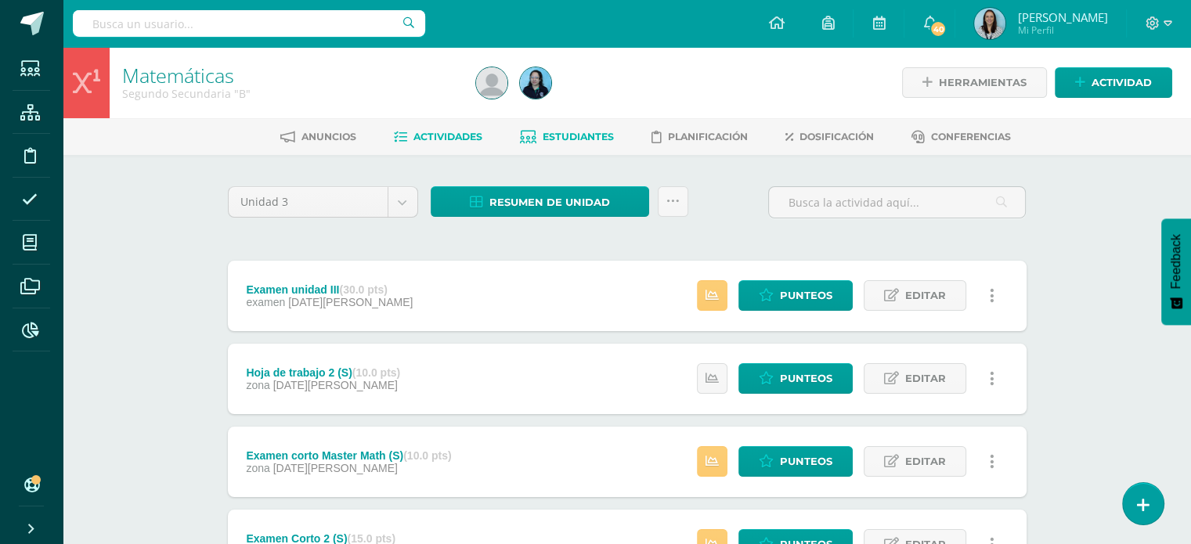
click at [576, 130] on link "Estudiantes" at bounding box center [567, 136] width 94 height 25
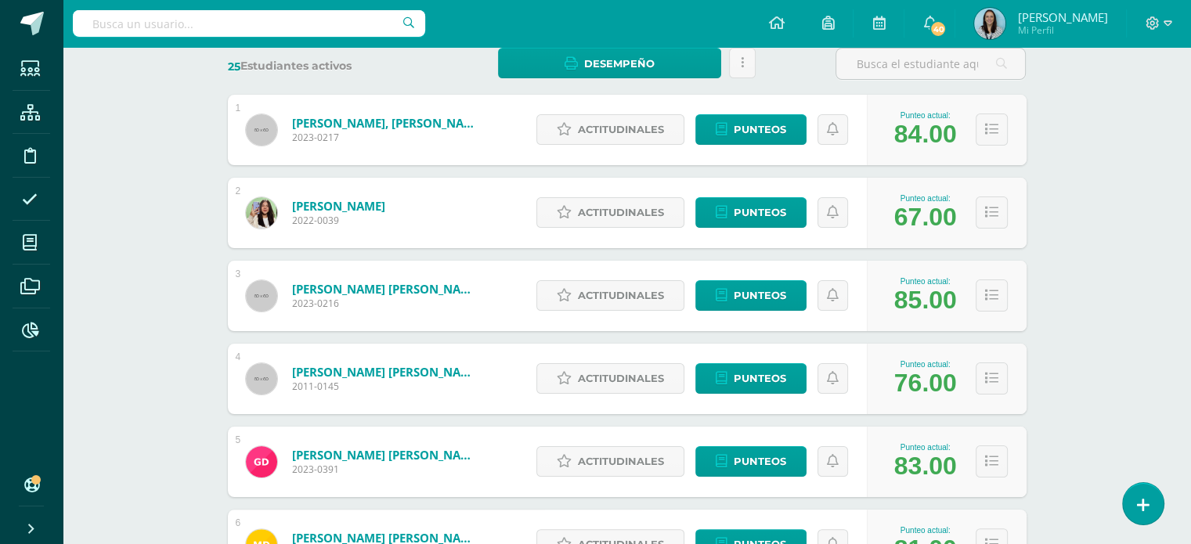
scroll to position [313, 0]
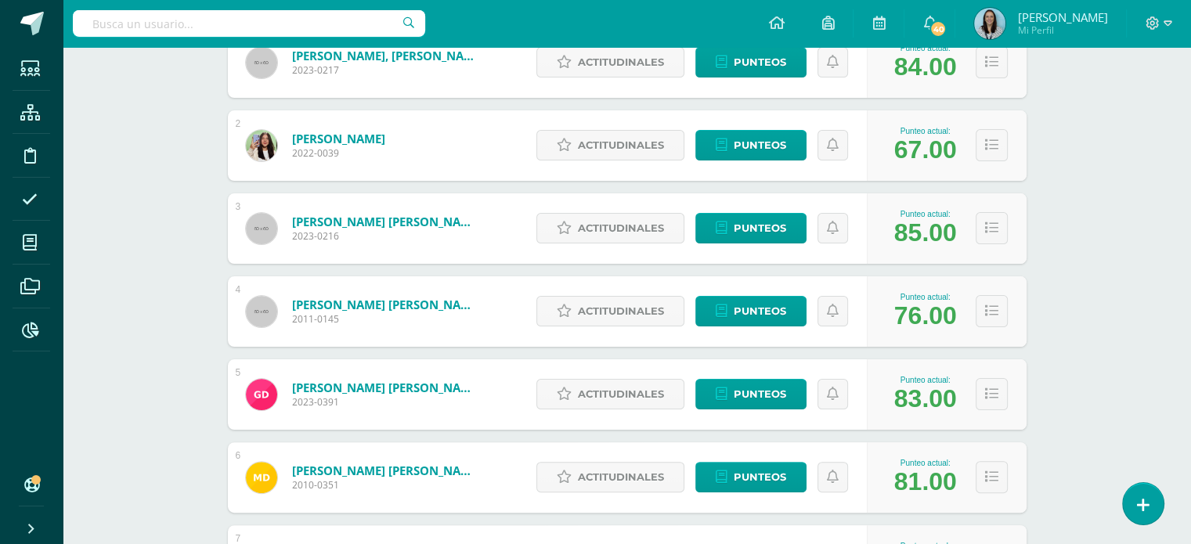
click at [410, 388] on link "Díaz Ardón, Gustavo Andrés" at bounding box center [386, 388] width 188 height 16
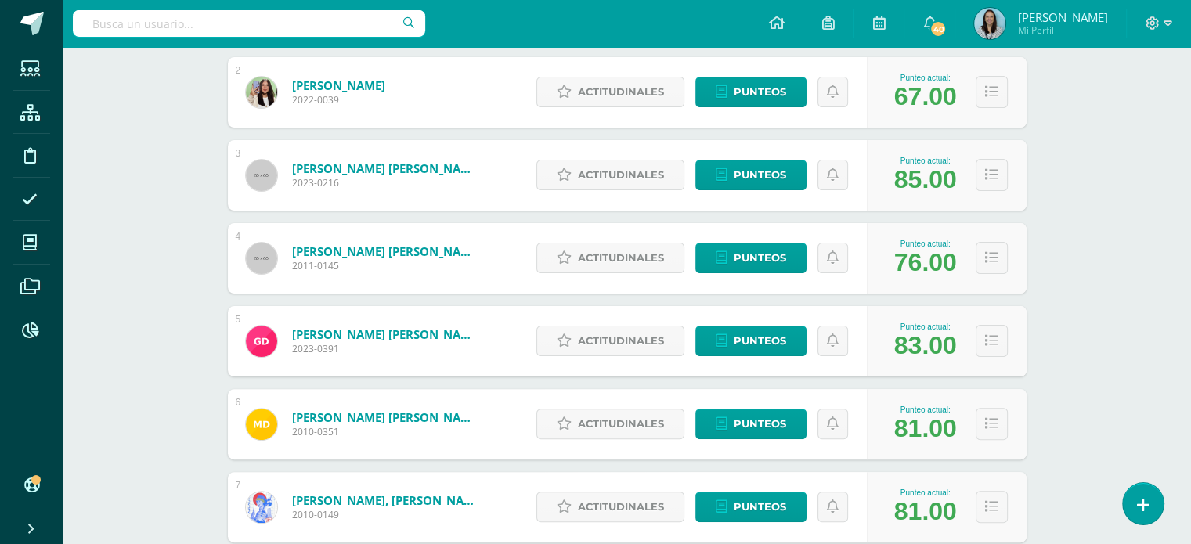
scroll to position [391, 0]
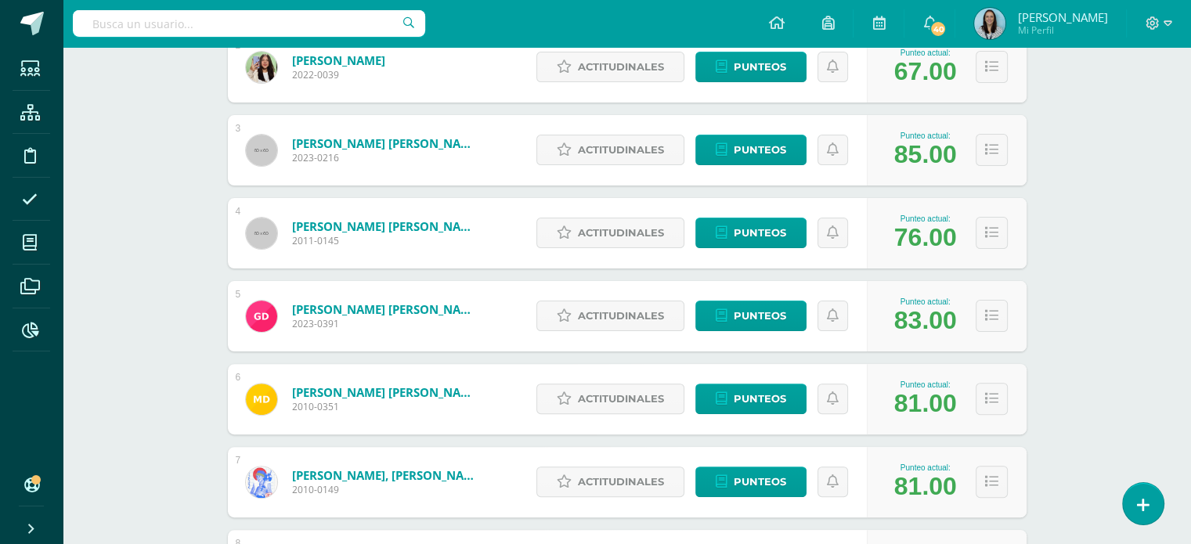
click at [395, 311] on link "Díaz Ardón, Gustavo Andrés" at bounding box center [386, 309] width 188 height 16
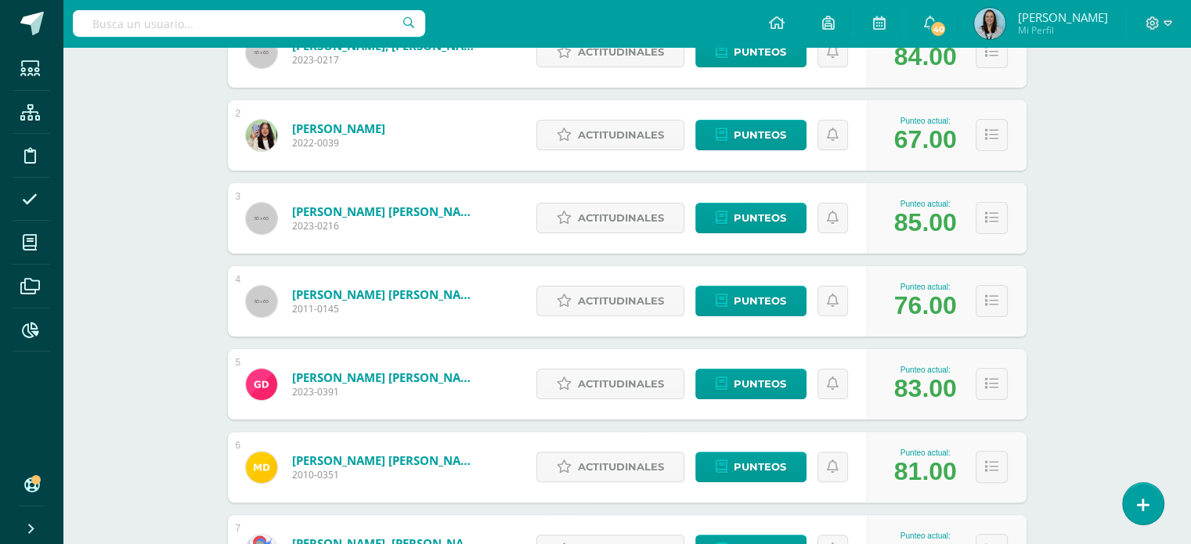
scroll to position [391, 0]
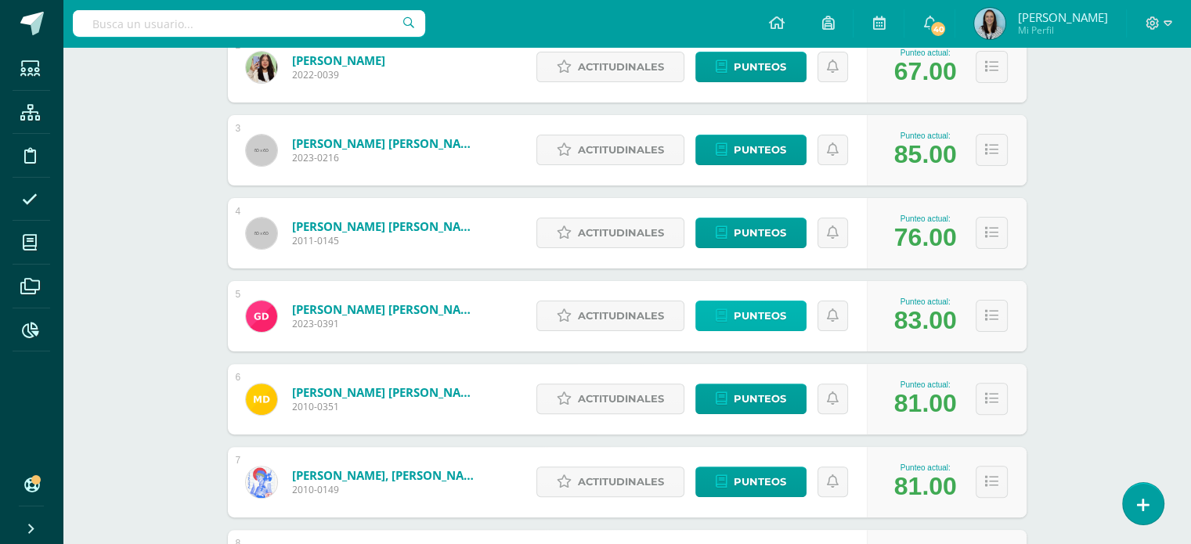
click at [759, 321] on span "Punteos" at bounding box center [760, 315] width 52 height 29
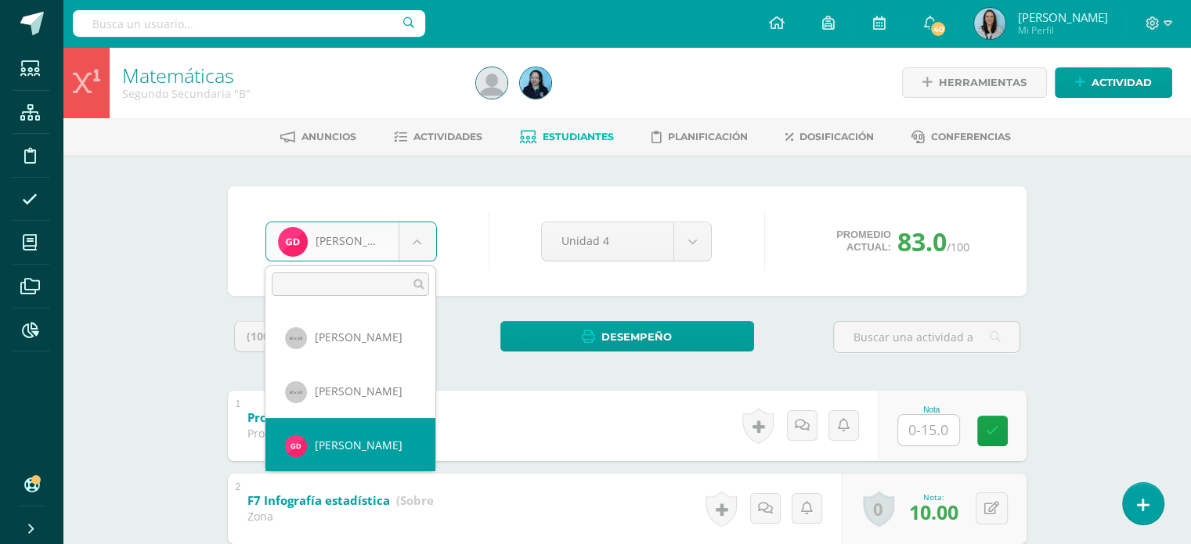
scroll to position [59, 0]
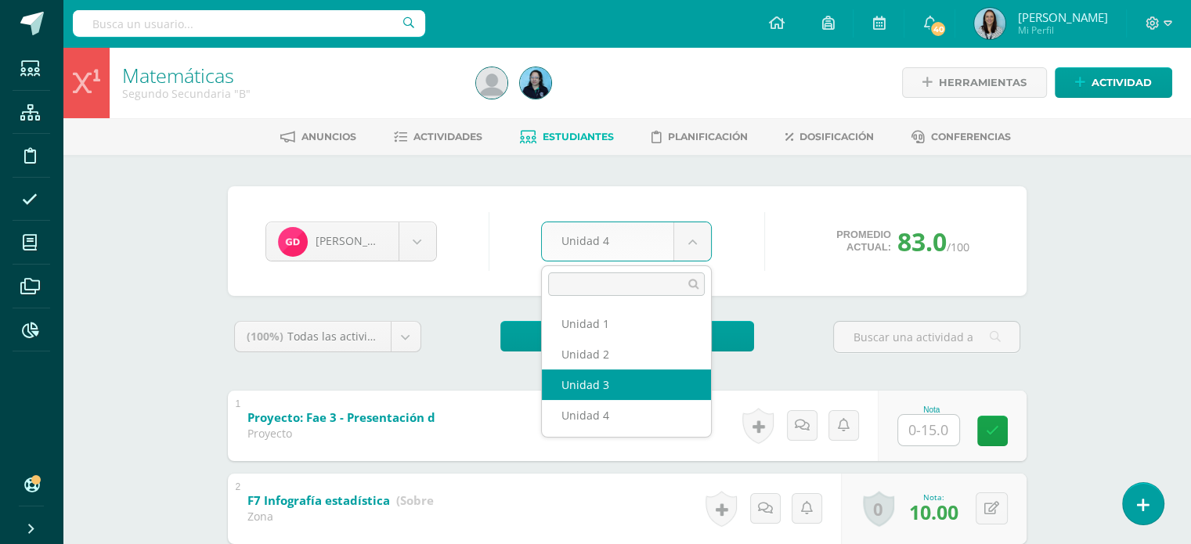
select select "Unidad 3"
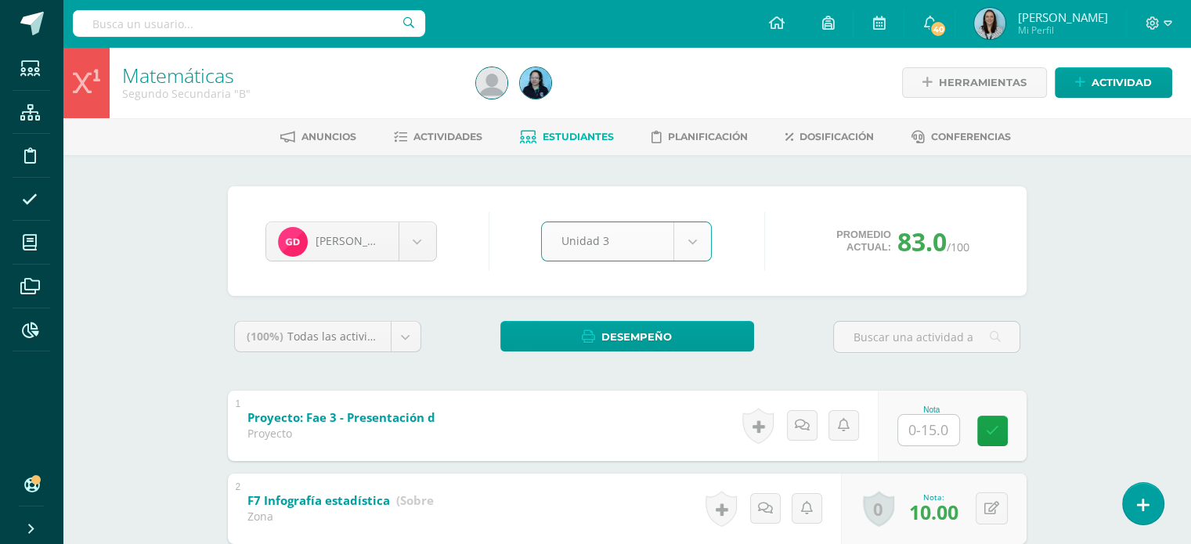
scroll to position [116, 0]
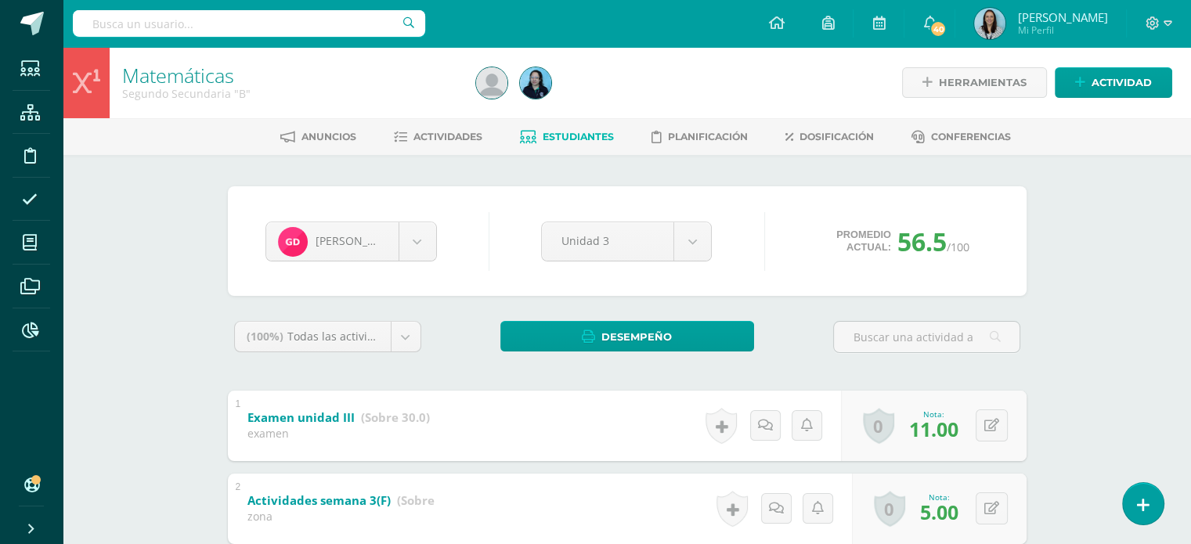
scroll to position [235, 0]
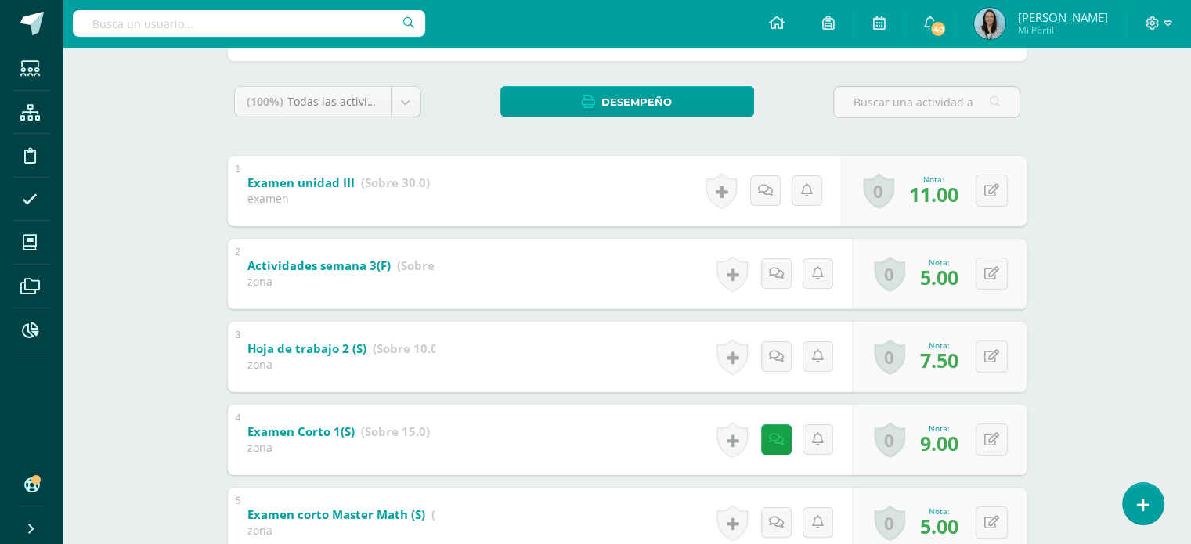
click at [323, 348] on b "Hoja de trabajo 2 (S)" at bounding box center [306, 349] width 119 height 16
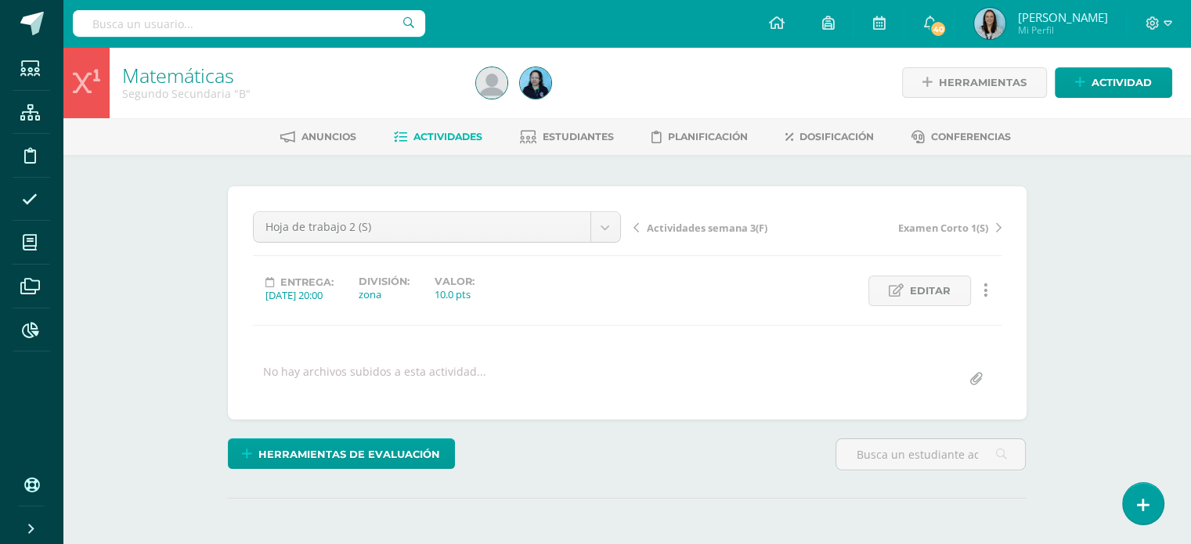
click at [985, 292] on icon at bounding box center [985, 290] width 5 height 17
click at [984, 290] on icon at bounding box center [985, 290] width 5 height 17
click at [990, 340] on link "Historial de actividad" at bounding box center [956, 341] width 160 height 24
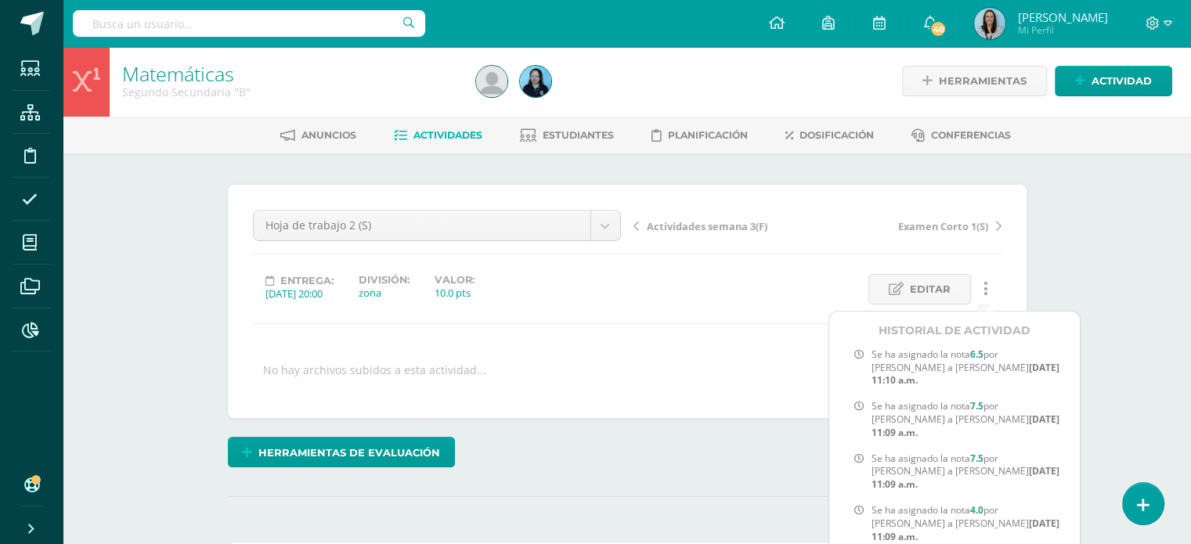
scroll to position [864, 0]
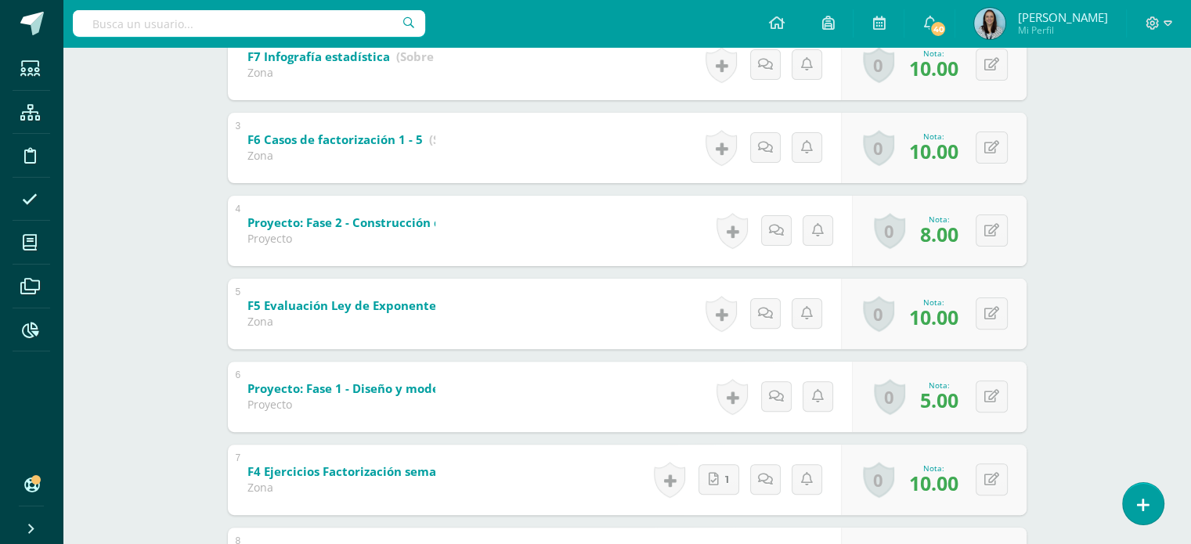
scroll to position [548, 0]
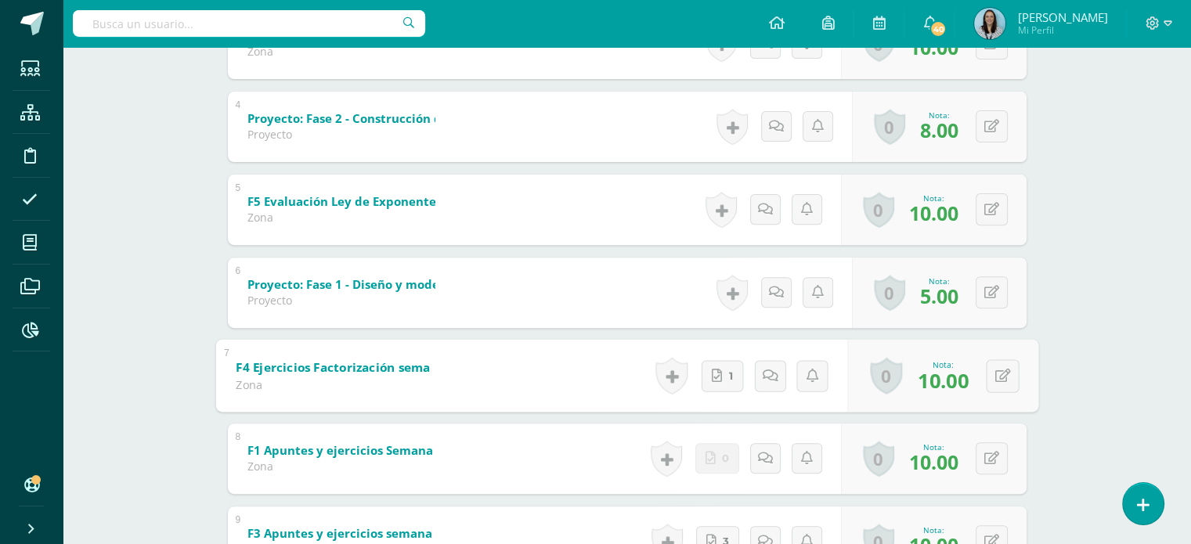
click at [377, 368] on b "F4 Ejercicios Factorización semana 5" at bounding box center [346, 367] width 220 height 16
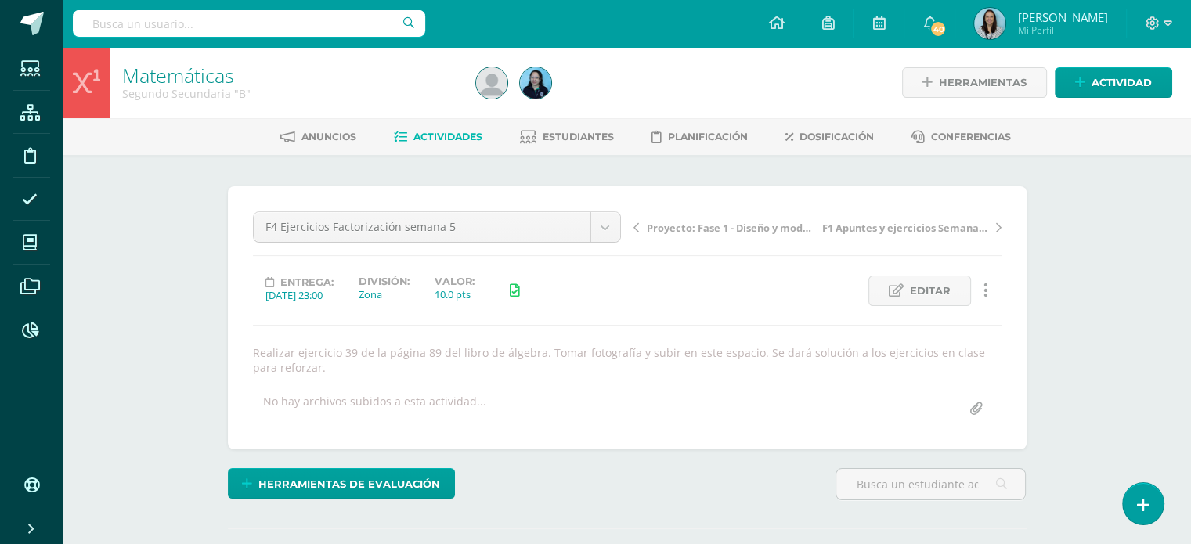
click at [983, 294] on icon at bounding box center [985, 290] width 5 height 17
click at [961, 343] on link "Historial de actividad" at bounding box center [956, 341] width 160 height 24
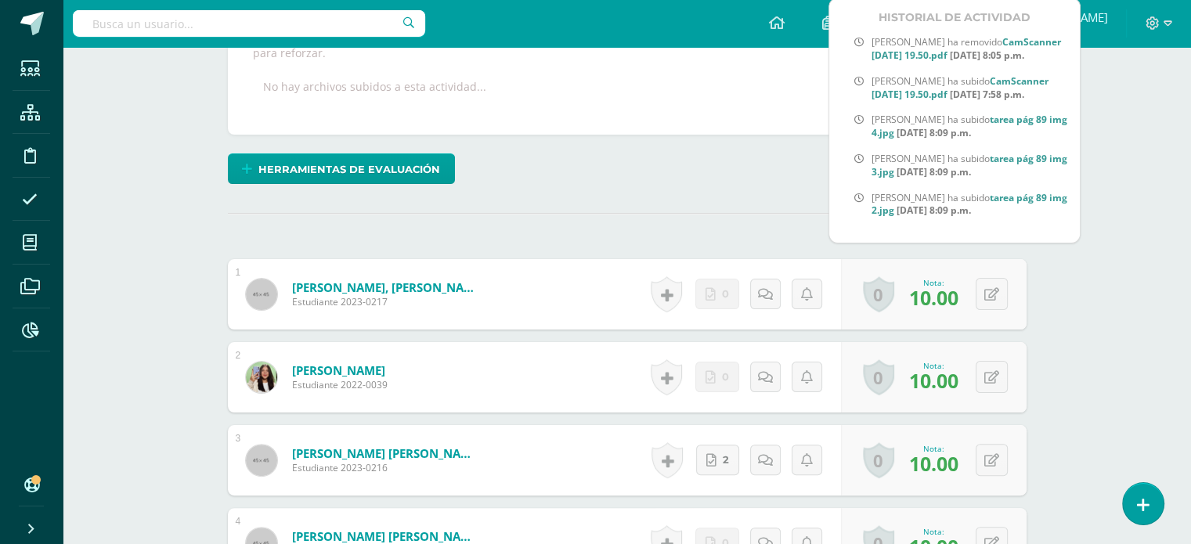
scroll to position [1863, 0]
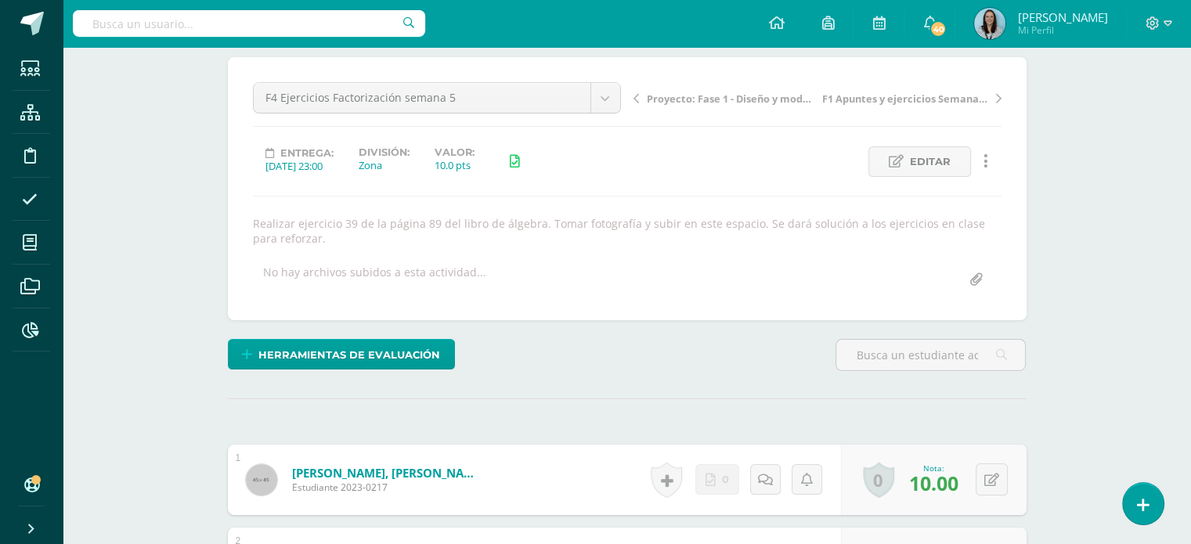
scroll to position [0, 0]
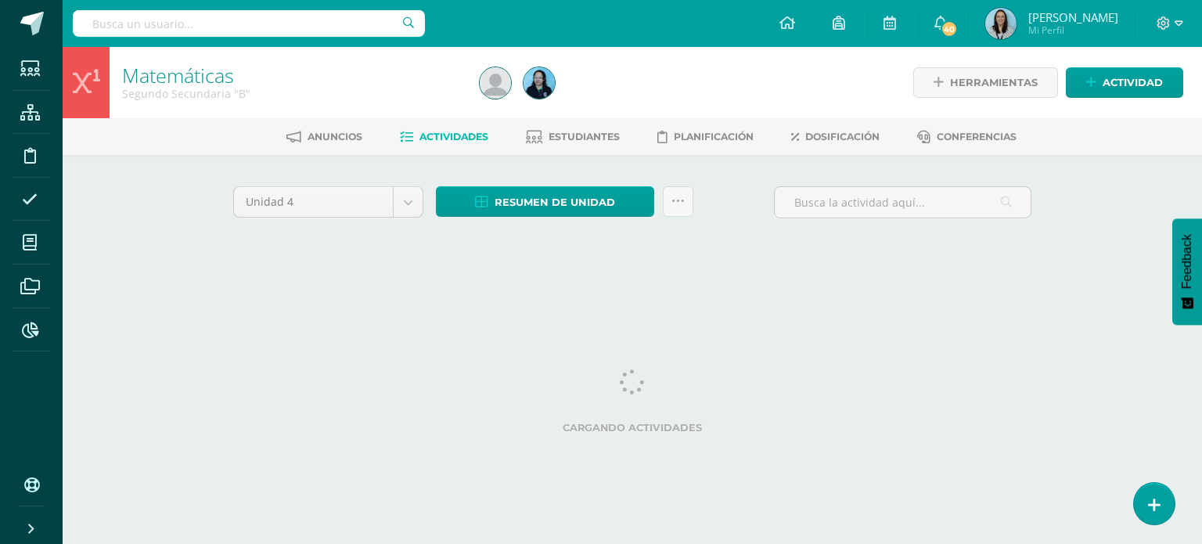
select select "Unidad 3"
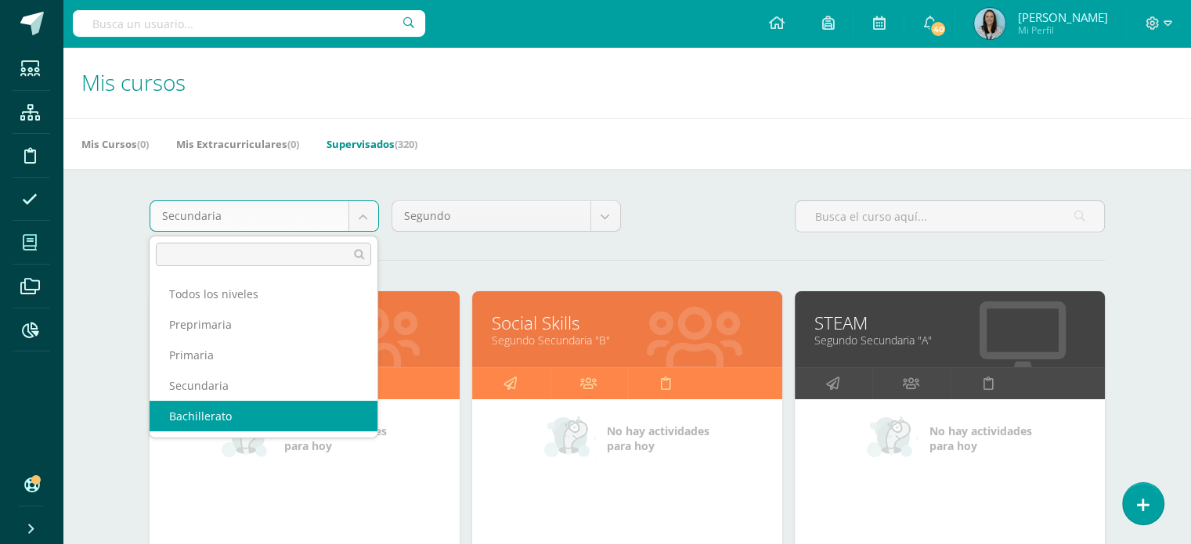
select select "4"
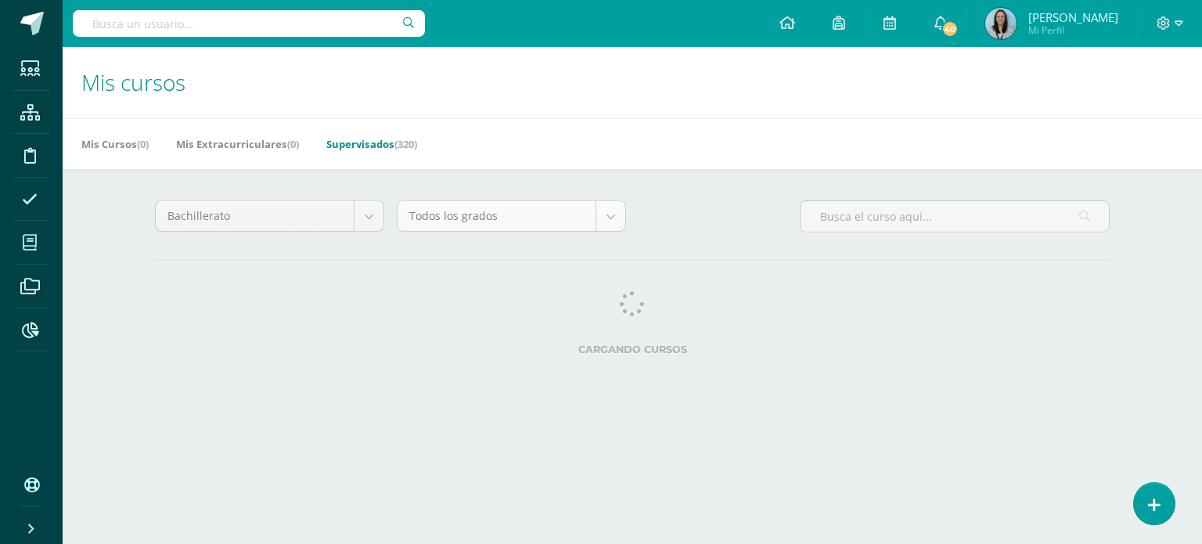
click at [604, 222] on body "Estudiantes Estructura Disciplina Asistencia Mis cursos Archivos Reportes Sopor…" at bounding box center [601, 196] width 1202 height 393
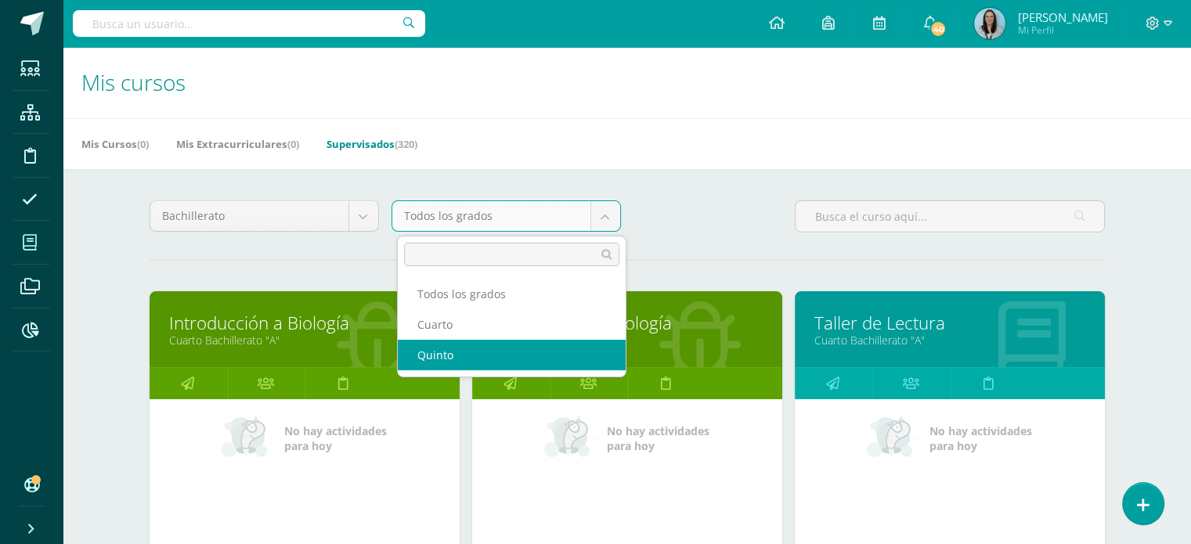
select select "14"
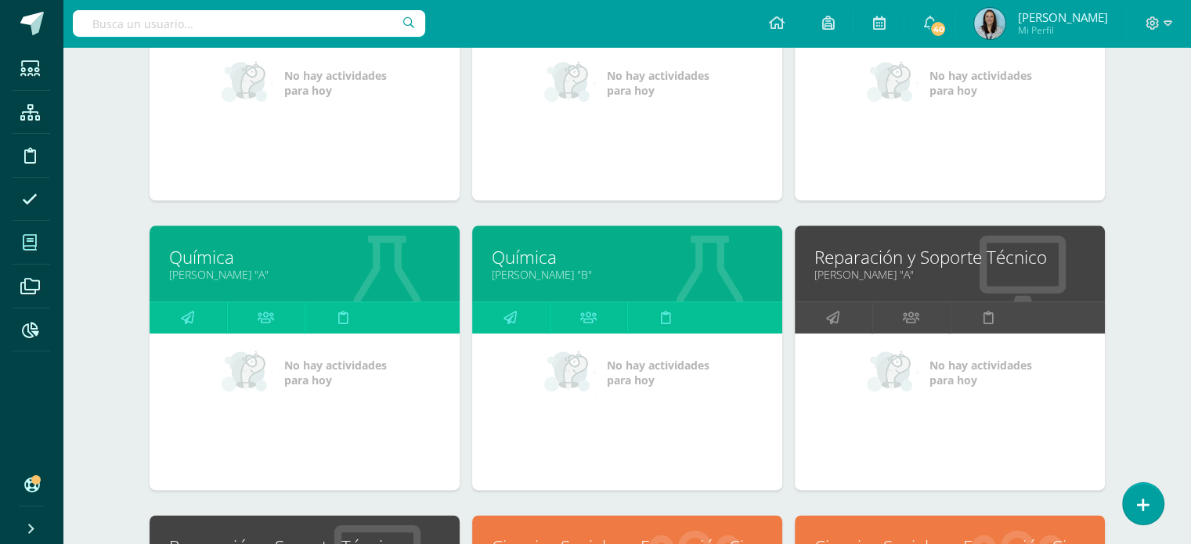
scroll to position [1894, 0]
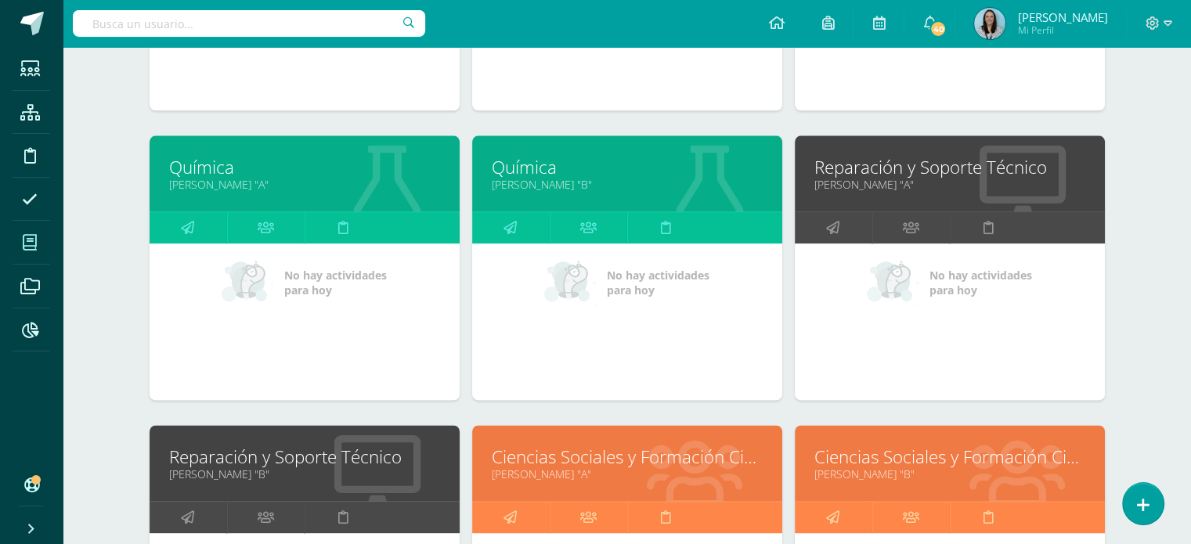
click at [194, 167] on link "Química" at bounding box center [304, 167] width 271 height 24
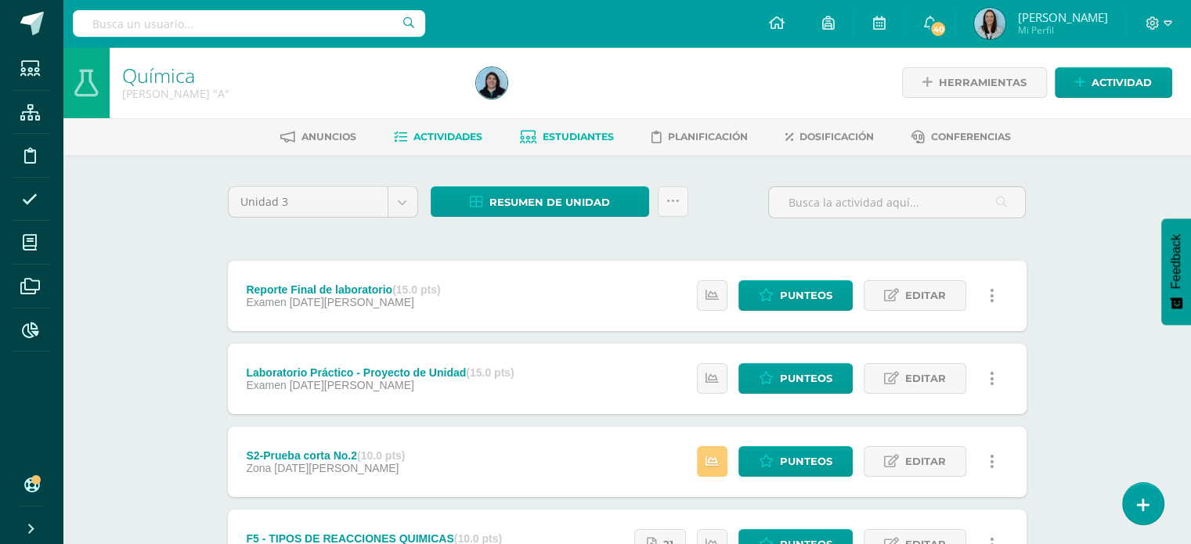
click at [582, 135] on span "Estudiantes" at bounding box center [578, 137] width 71 height 12
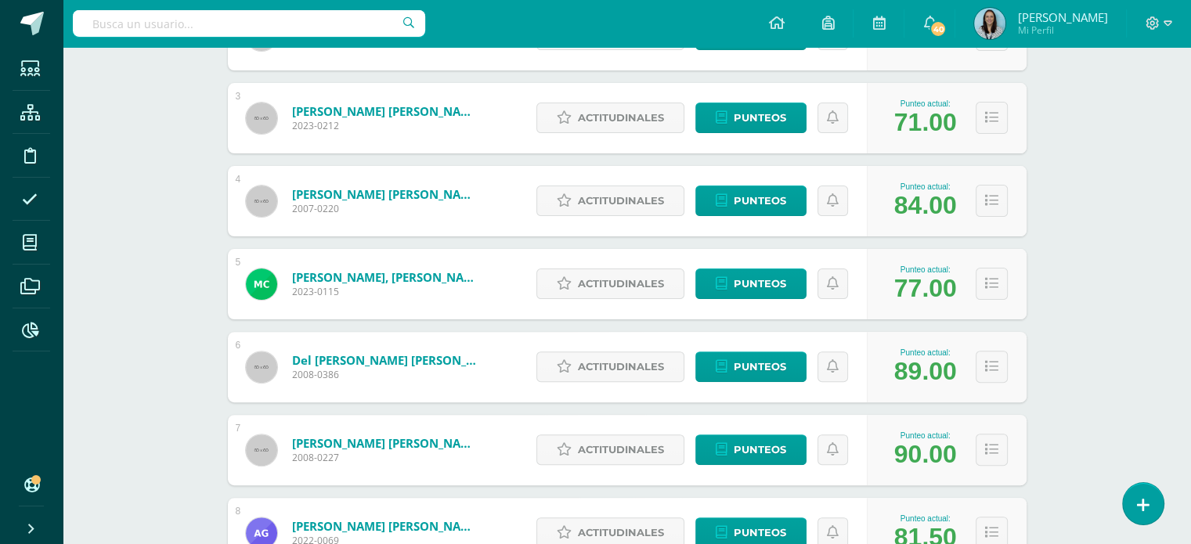
scroll to position [548, 0]
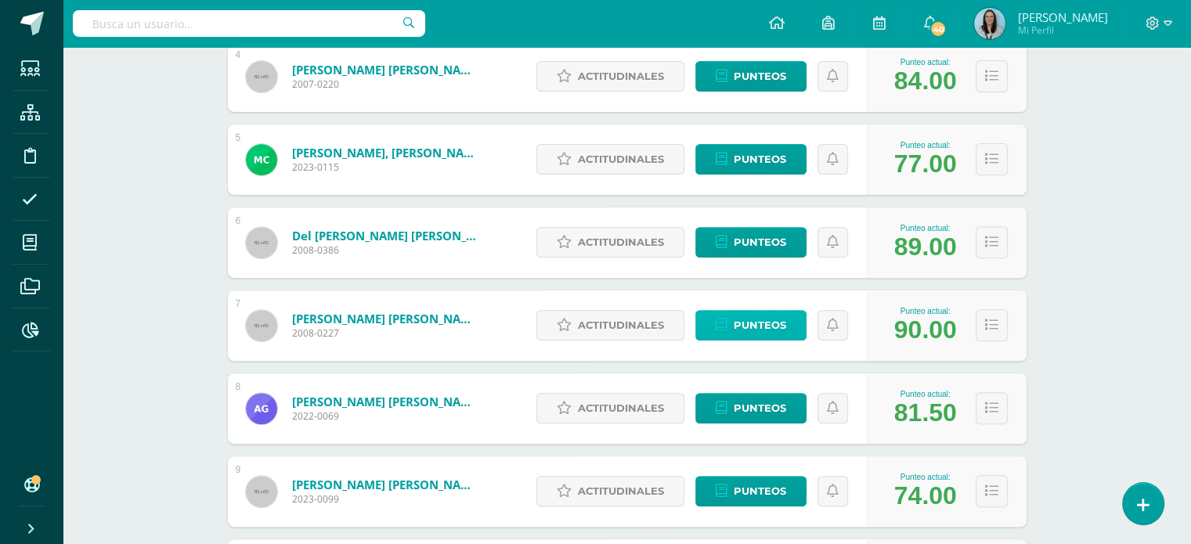
click at [735, 320] on span "Punteos" at bounding box center [760, 325] width 52 height 29
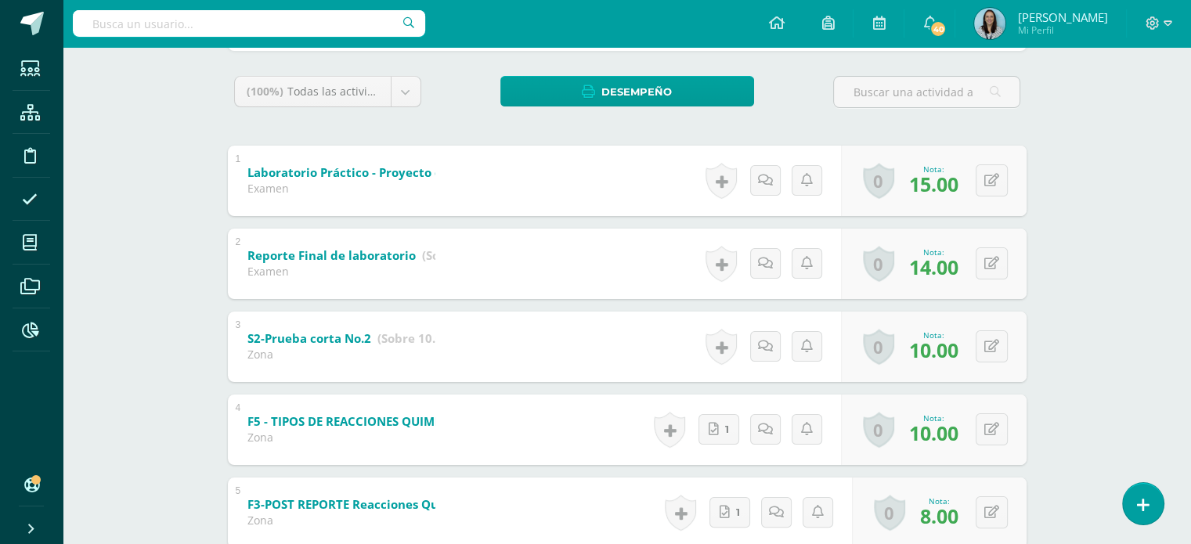
scroll to position [313, 0]
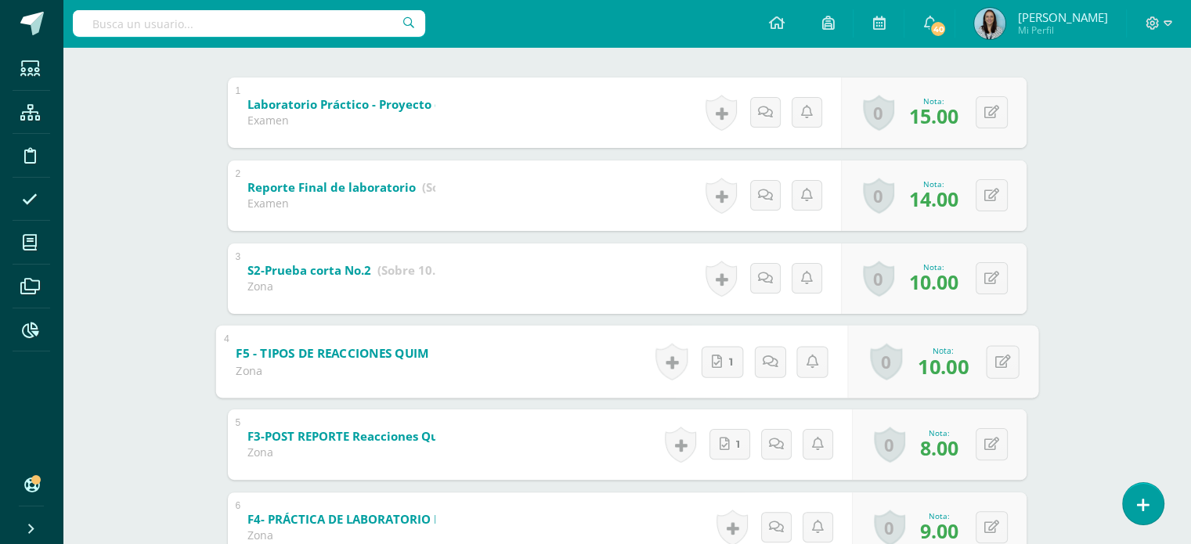
click at [350, 352] on b "F5 - TIPOS DE REACCIONES QUIMICAS" at bounding box center [345, 352] width 219 height 16
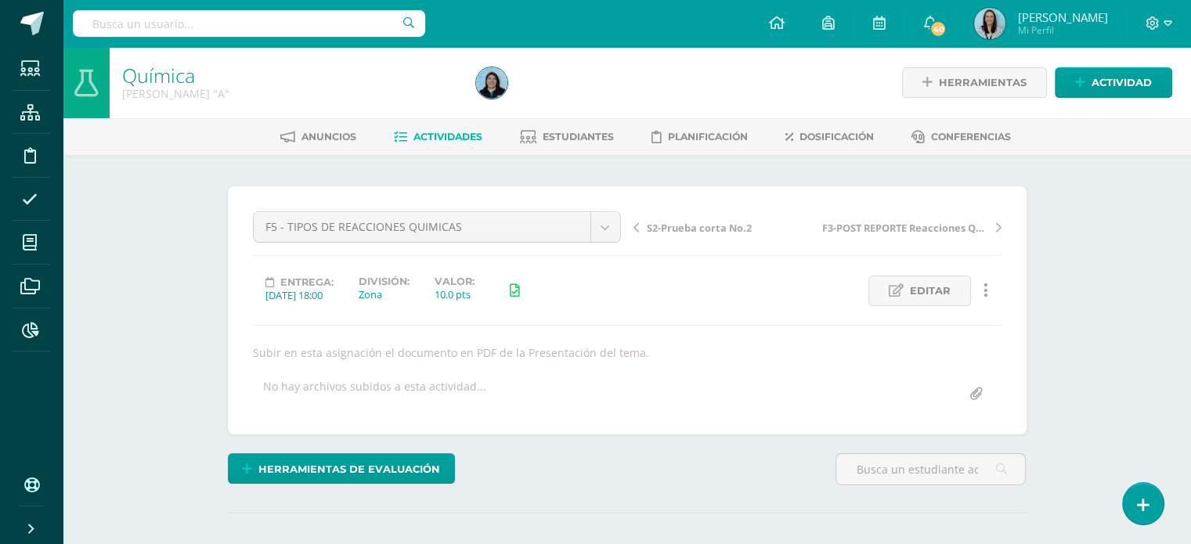
click at [986, 294] on icon at bounding box center [985, 290] width 5 height 17
click at [972, 341] on link "Historial de actividad" at bounding box center [956, 341] width 160 height 24
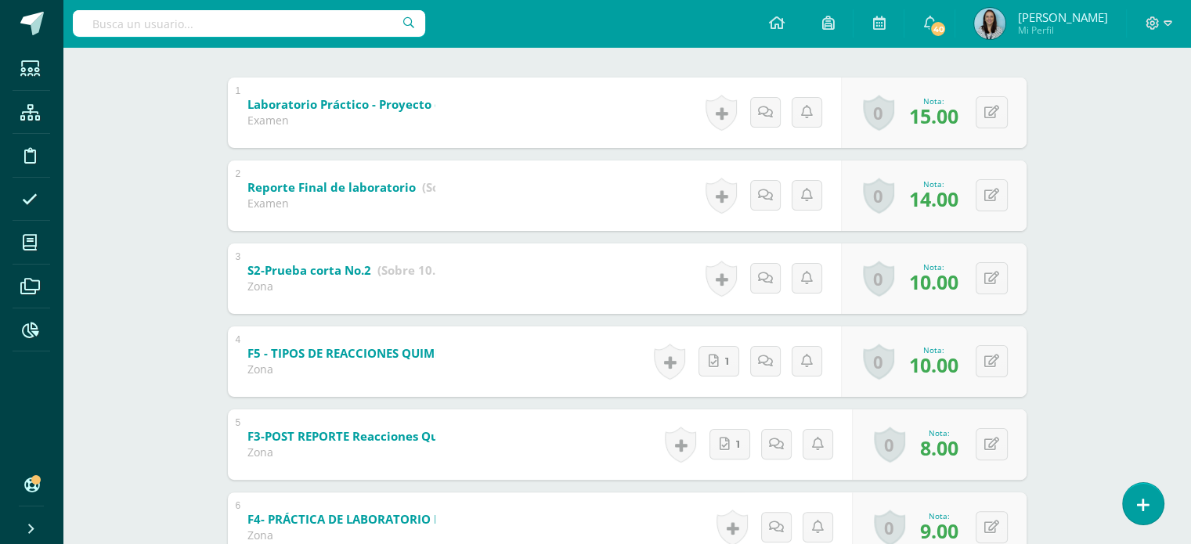
scroll to position [548, 0]
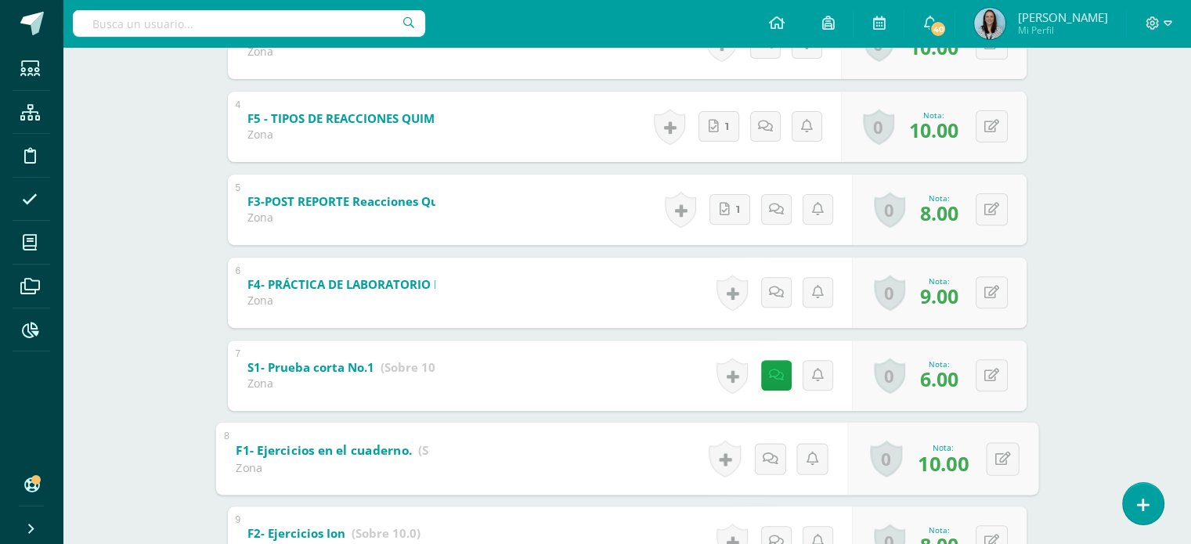
click at [395, 453] on b "F1- Ejercicios en el cuaderno." at bounding box center [324, 450] width 176 height 16
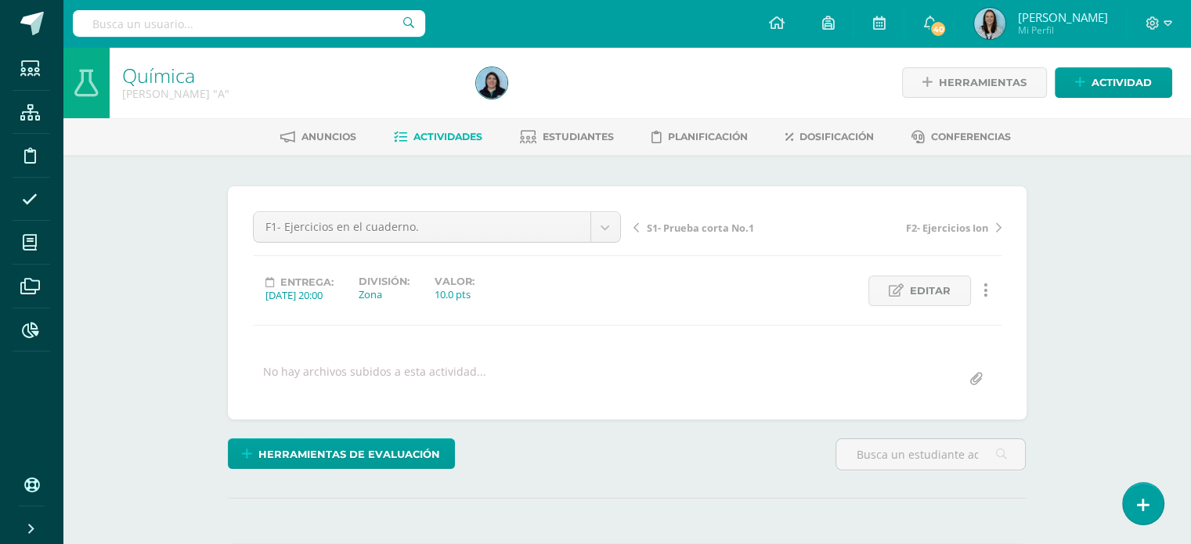
click at [987, 288] on link at bounding box center [986, 291] width 31 height 31
click at [961, 341] on link "Historial de actividad" at bounding box center [956, 341] width 160 height 24
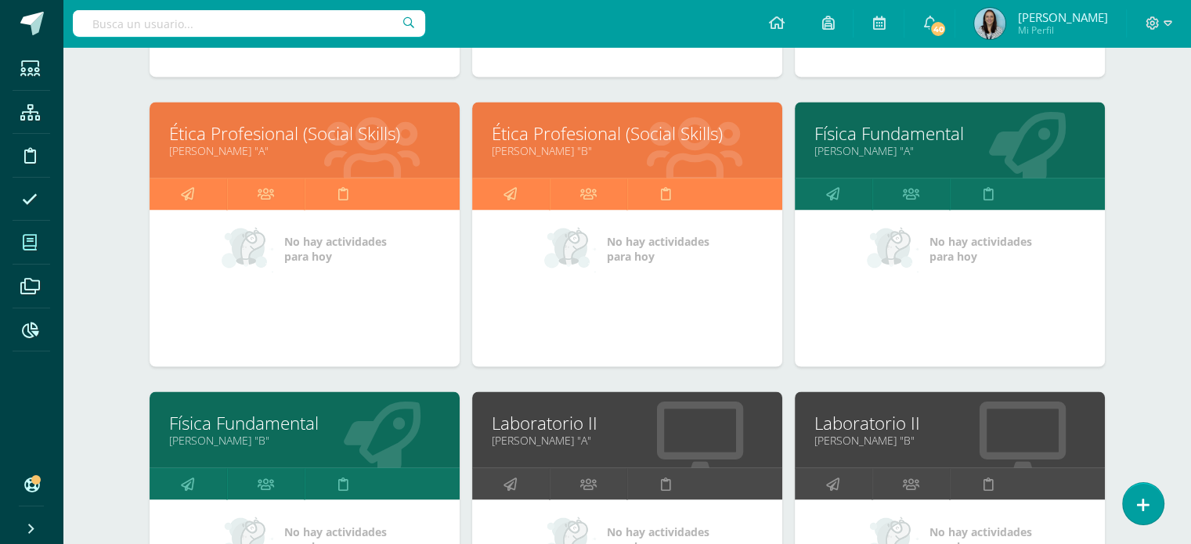
scroll to position [2598, 0]
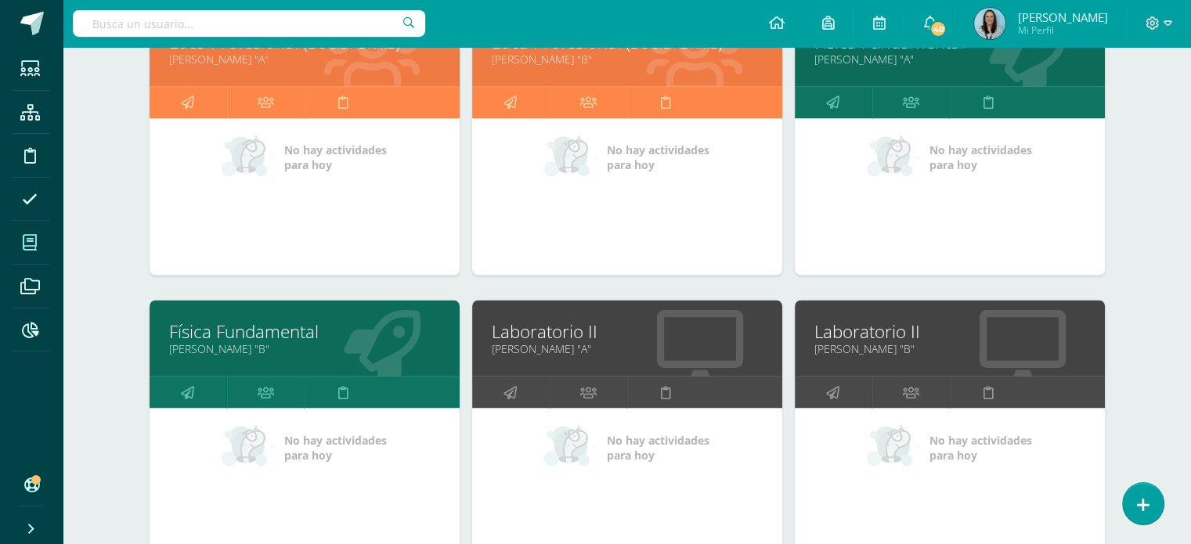
click at [574, 331] on link "Laboratorio II" at bounding box center [627, 331] width 271 height 24
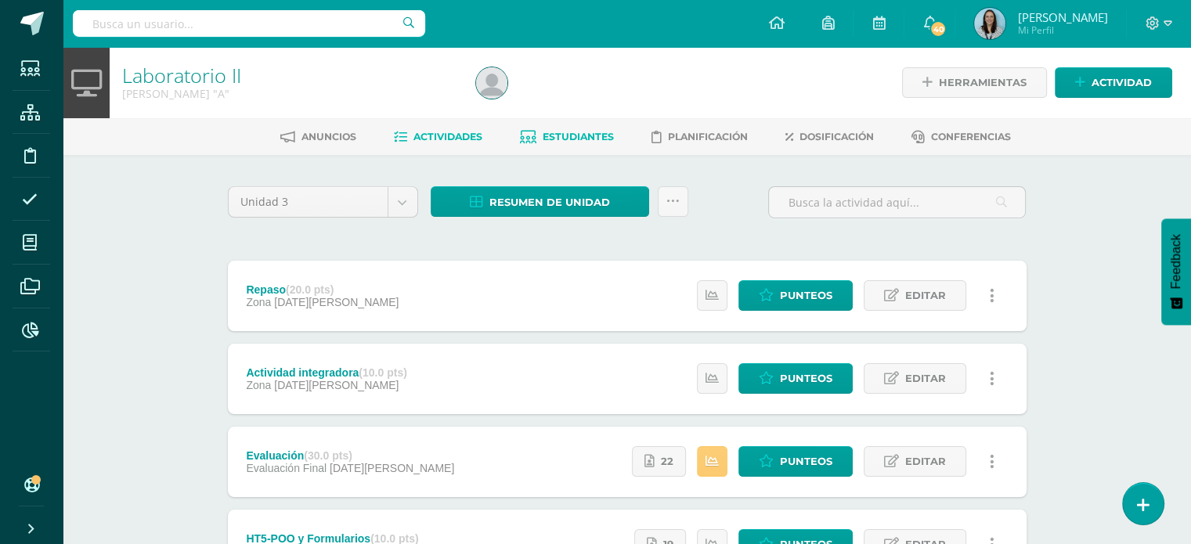
click at [585, 137] on span "Estudiantes" at bounding box center [578, 137] width 71 height 12
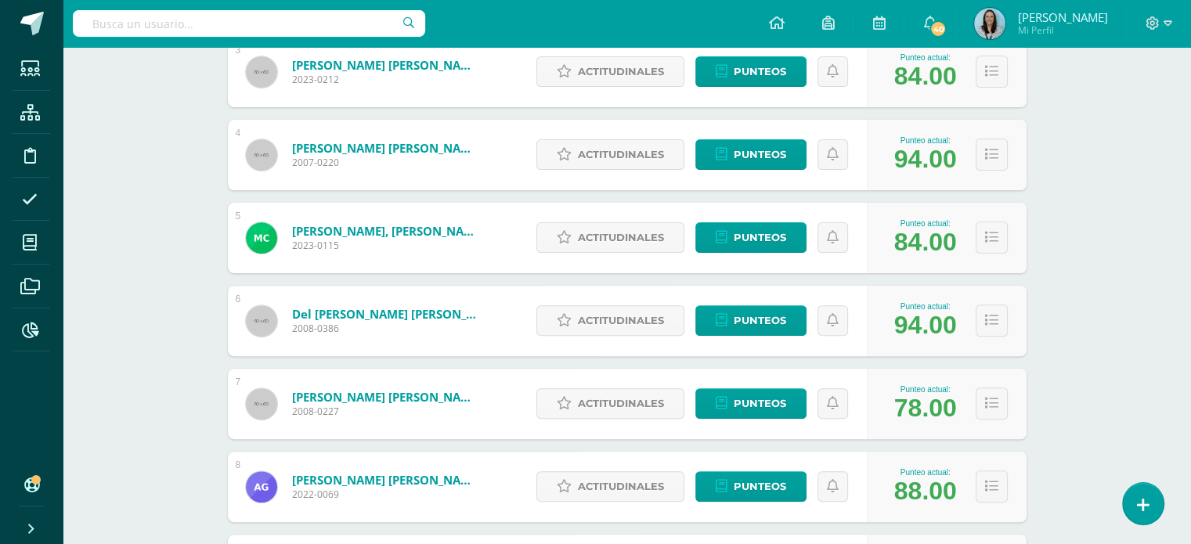
scroll to position [626, 0]
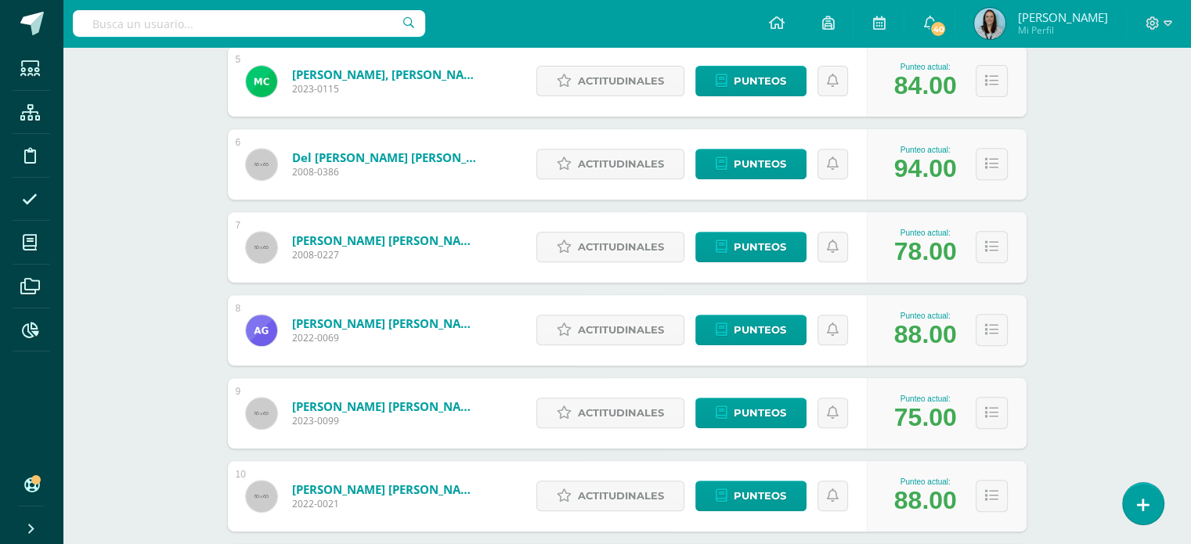
click at [402, 241] on link "Esquivel Alvarenga, Victor Daniel" at bounding box center [386, 241] width 188 height 16
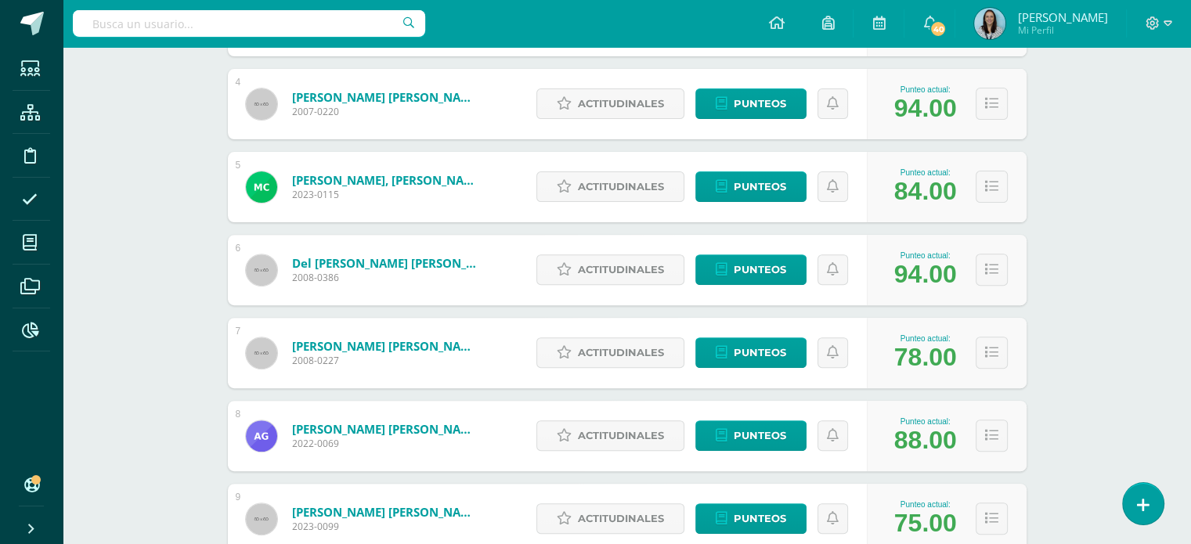
scroll to position [548, 0]
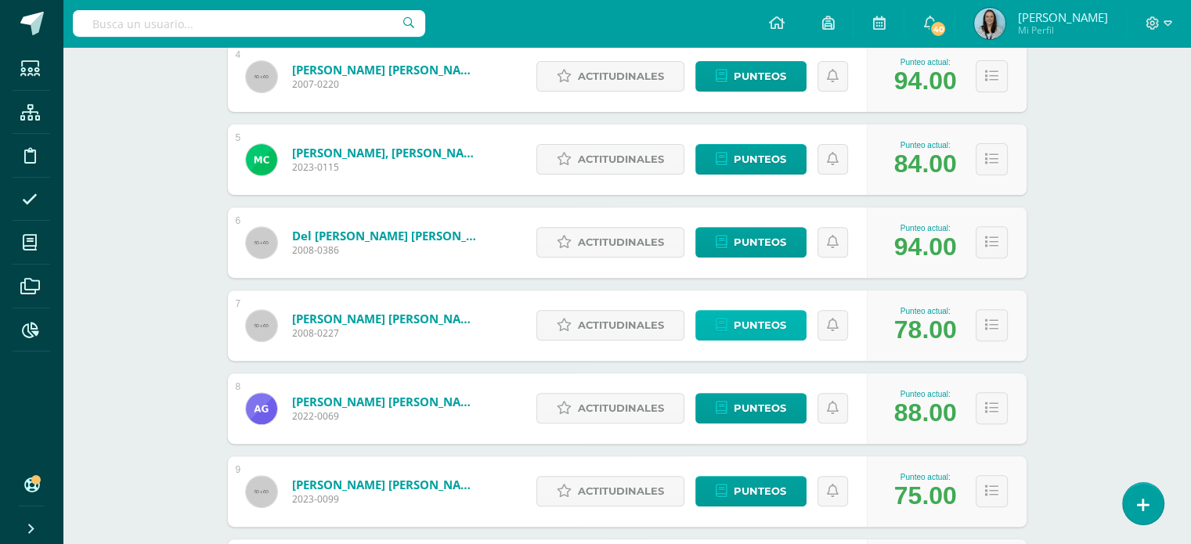
click at [748, 332] on span "Punteos" at bounding box center [760, 325] width 52 height 29
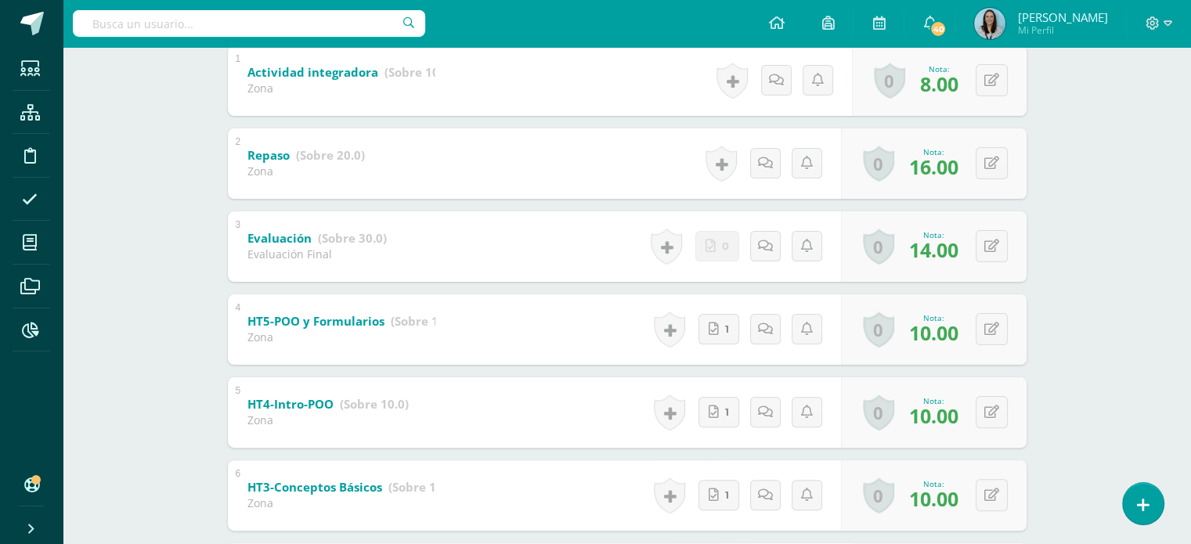
scroll to position [391, 0]
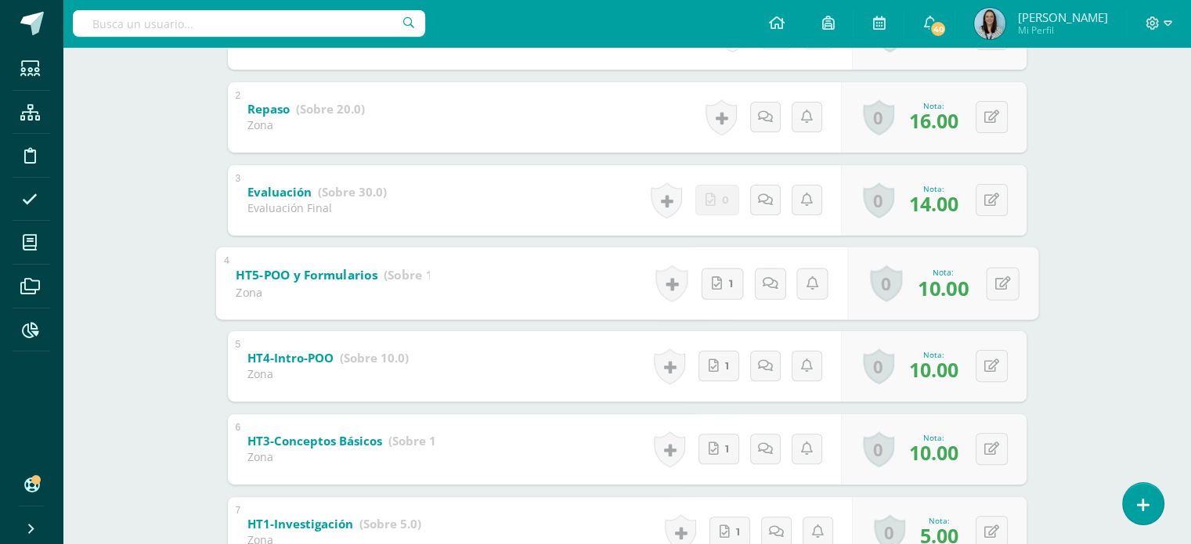
click at [338, 272] on b "HT5-POO y Formularios" at bounding box center [306, 274] width 141 height 16
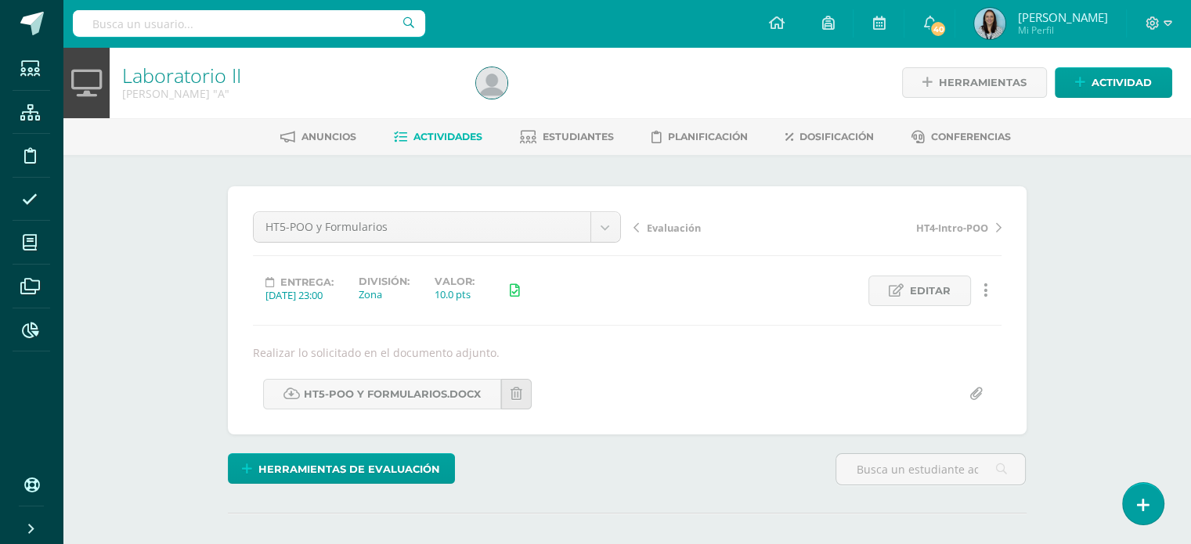
click at [987, 287] on link at bounding box center [986, 291] width 31 height 31
click at [988, 332] on link "Historial de actividad" at bounding box center [956, 341] width 160 height 24
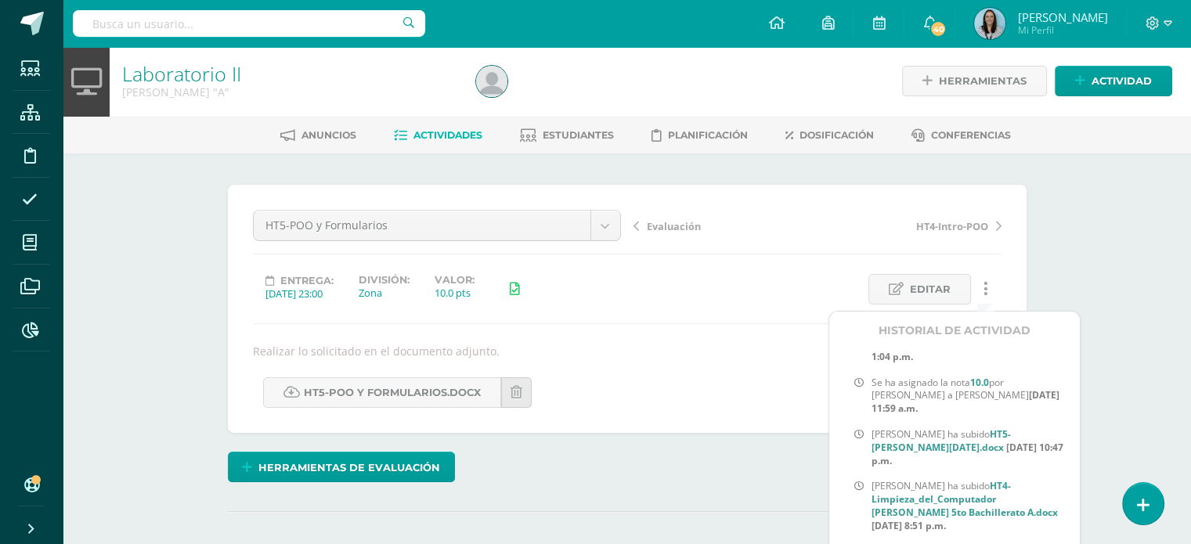
scroll to position [1409, 0]
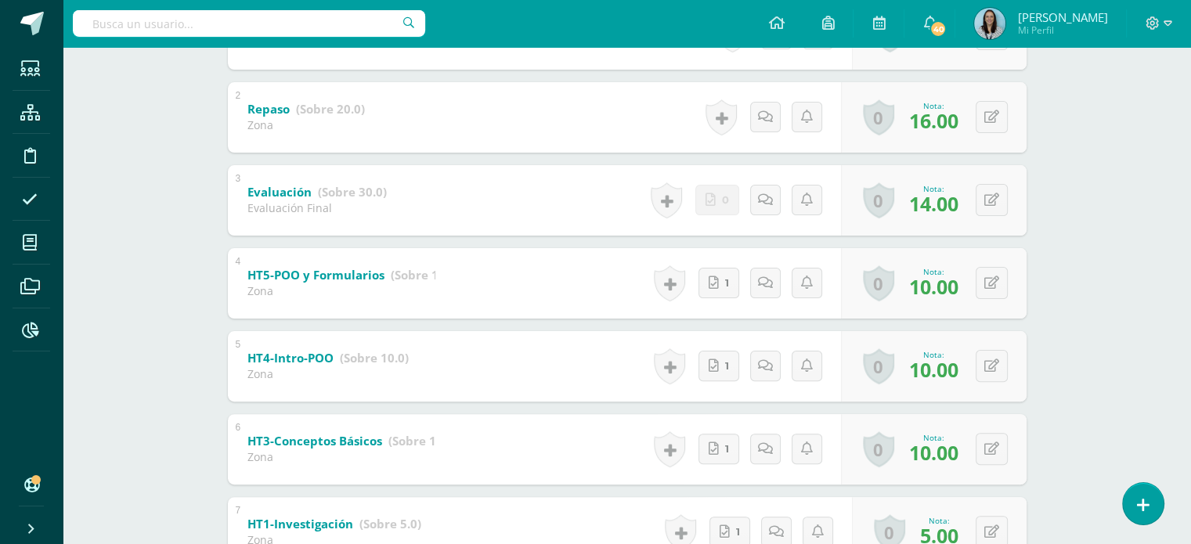
scroll to position [601, 0]
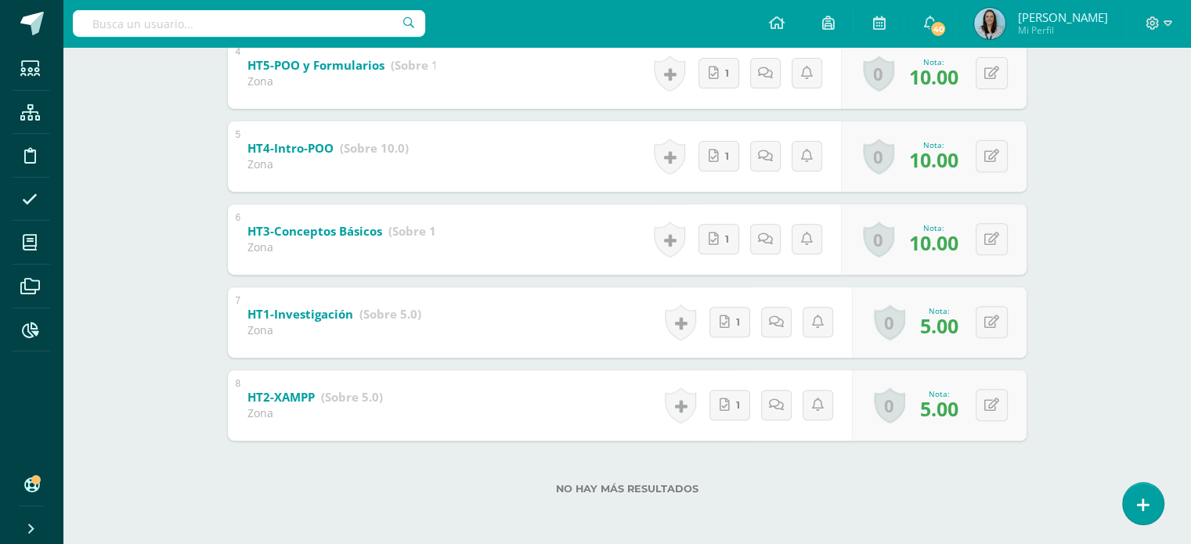
click at [359, 229] on b "HT3-Conceptos Básicos" at bounding box center [314, 231] width 135 height 16
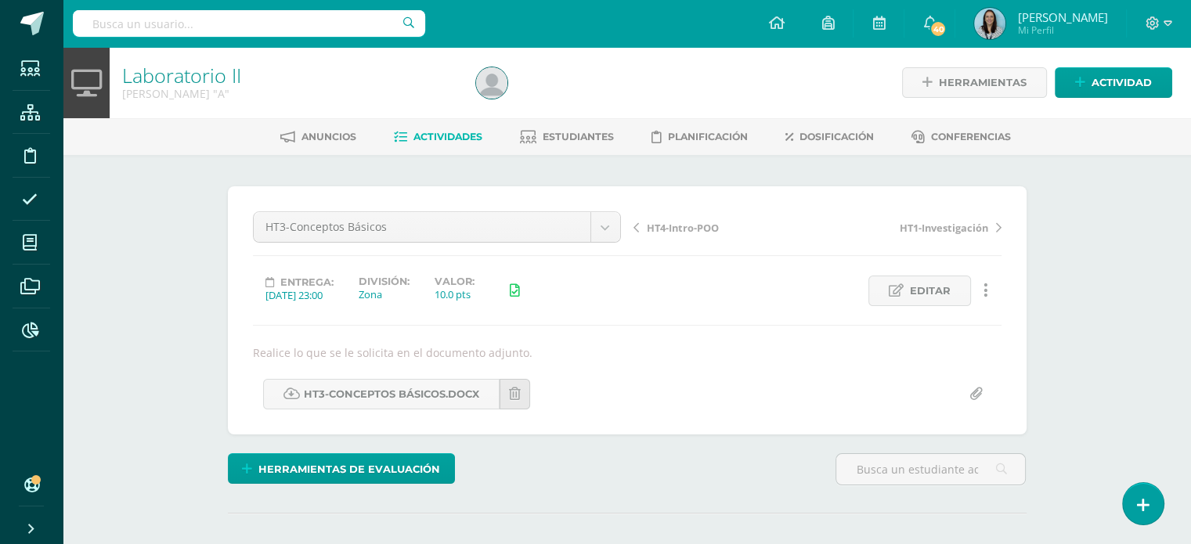
click at [986, 291] on icon at bounding box center [985, 290] width 5 height 17
click at [942, 342] on link "Historial de actividad" at bounding box center [956, 341] width 160 height 24
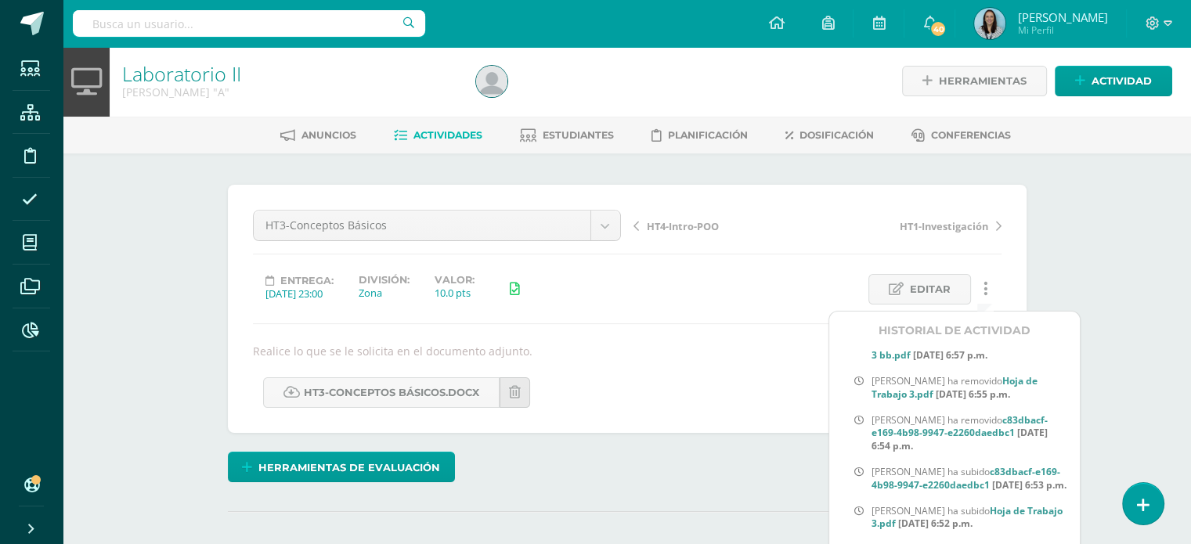
scroll to position [2386, 0]
